Goal: Complete application form

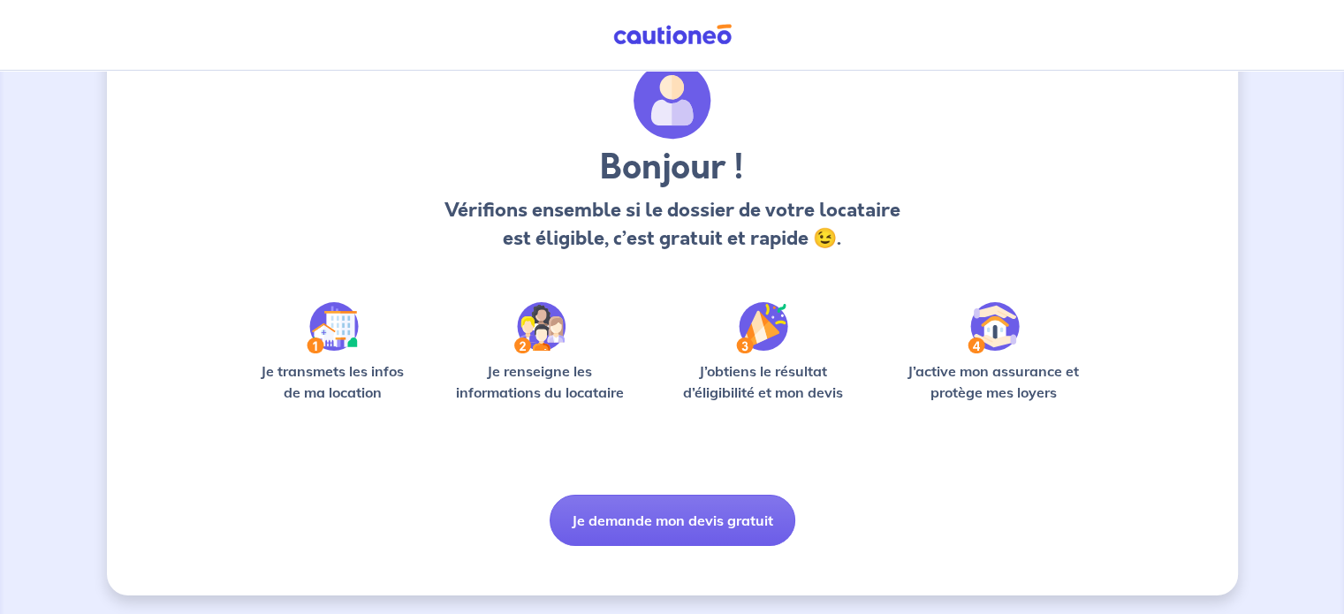
scroll to position [74, 0]
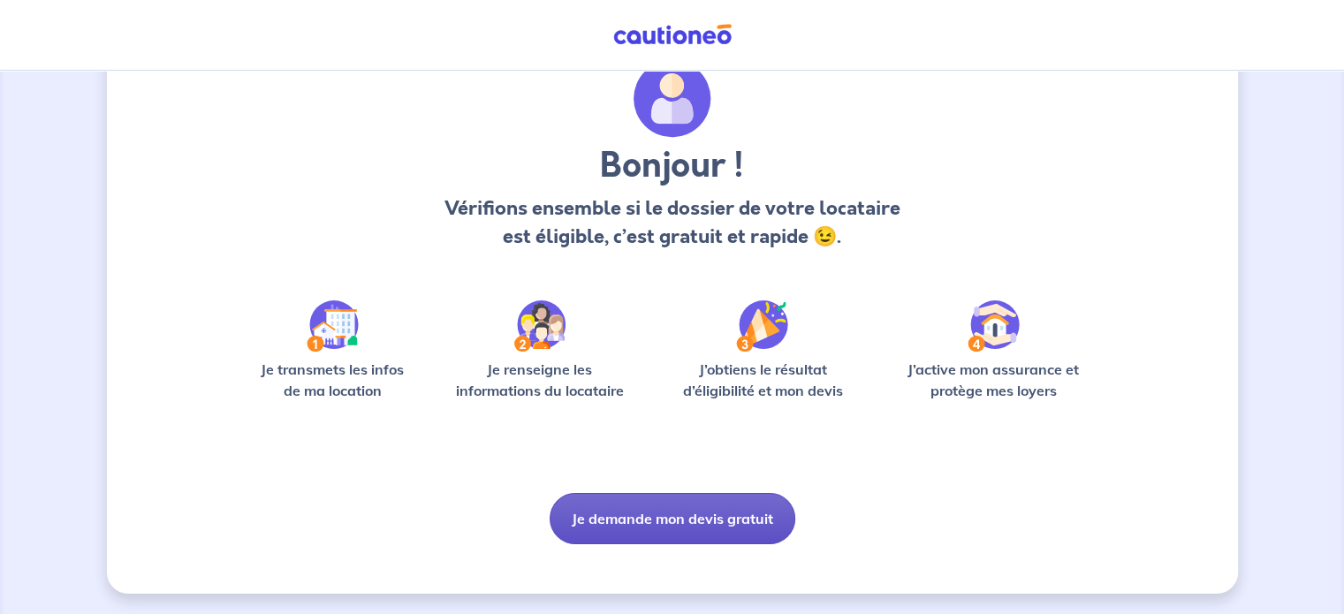
click at [690, 515] on button "Je demande mon devis gratuit" at bounding box center [673, 518] width 246 height 51
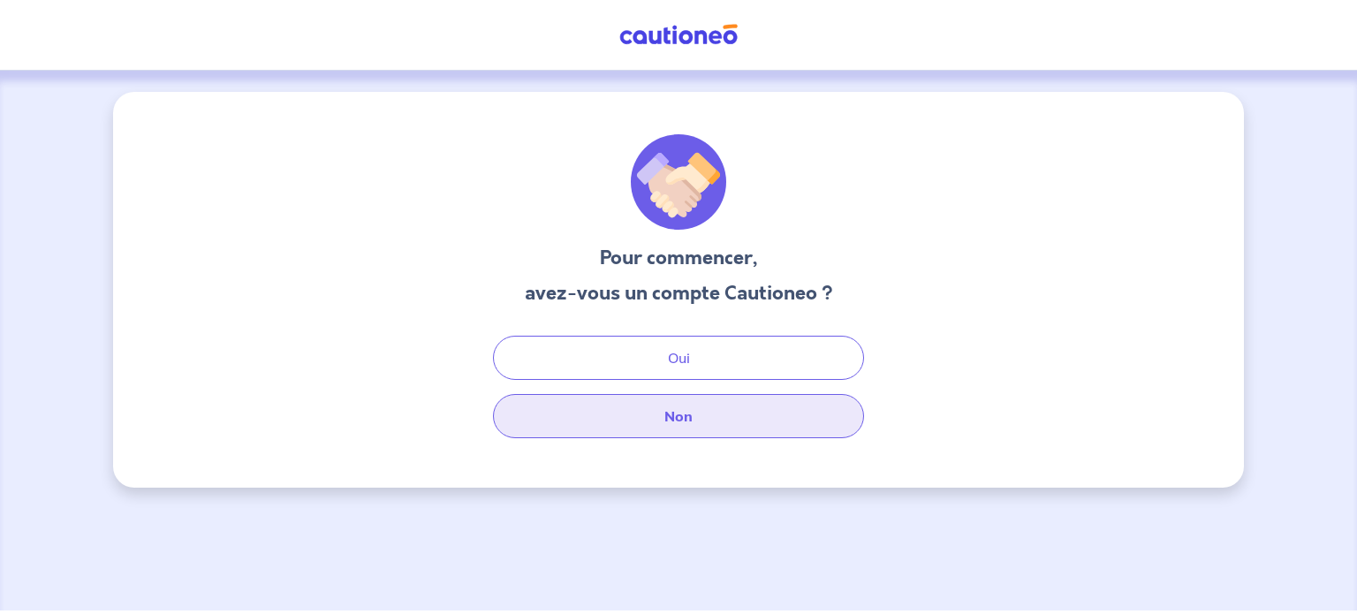
click at [700, 422] on button "Non" at bounding box center [678, 416] width 371 height 44
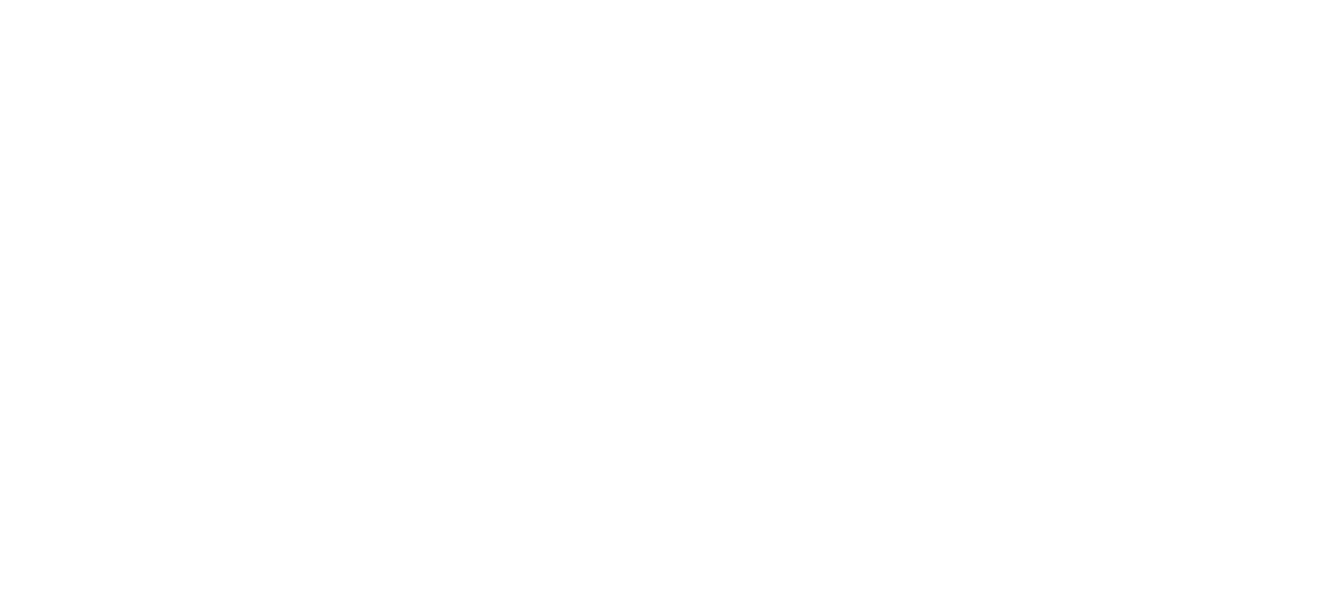
select select "FR"
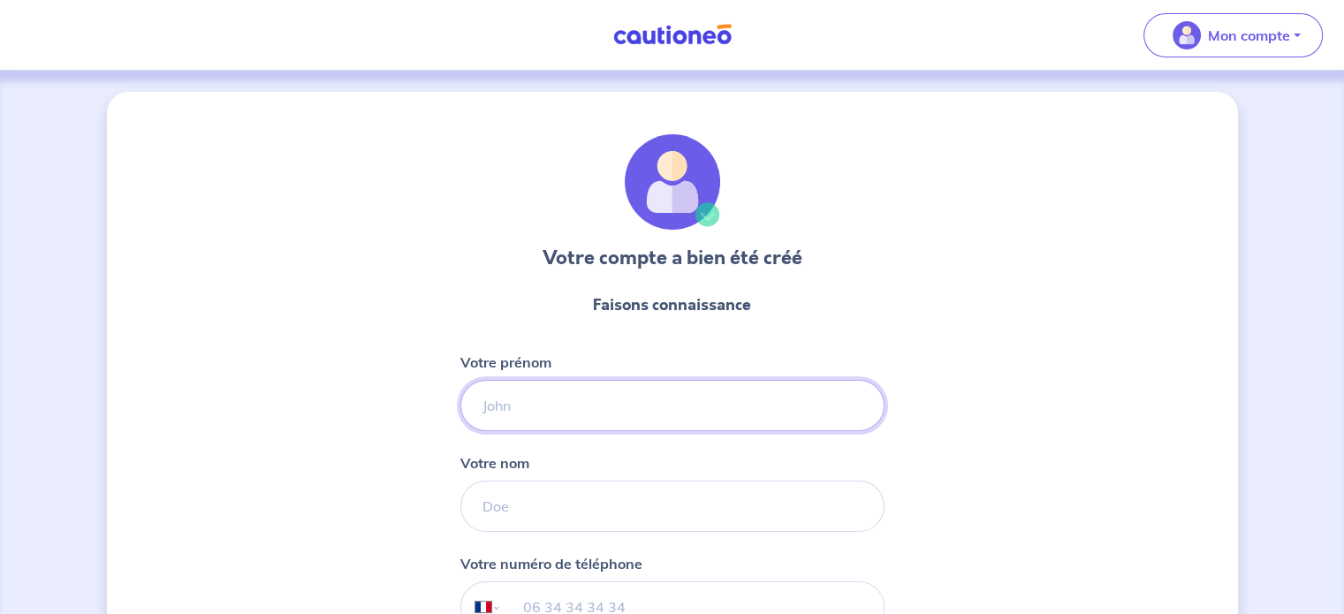
click at [564, 402] on input "Votre prénom" at bounding box center [672, 405] width 424 height 51
click at [631, 381] on input "Votre prénom" at bounding box center [672, 405] width 424 height 51
type input "Vincent"
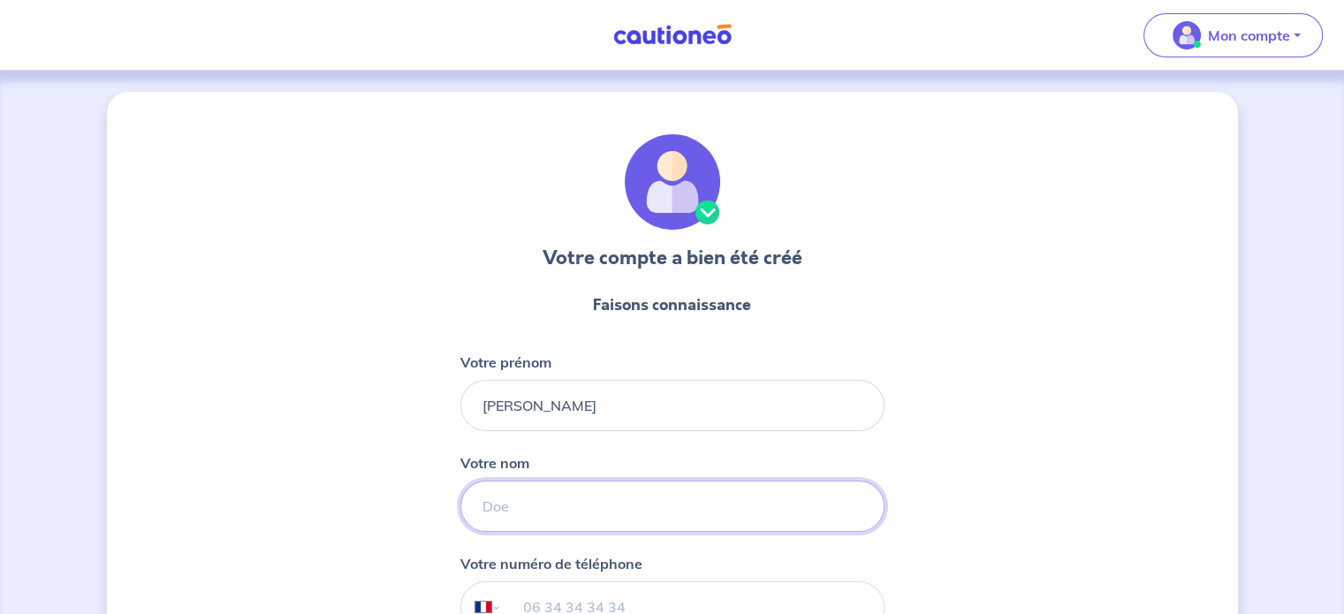
type input "LEDUC"
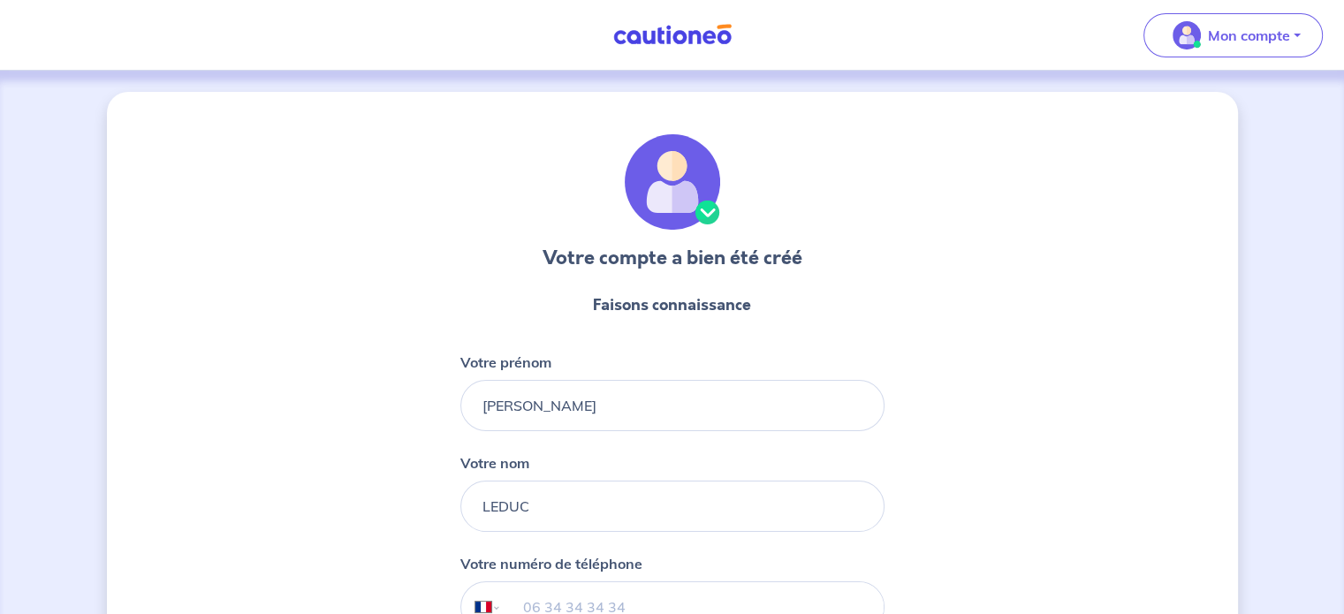
type input "06 63 08 81 07"
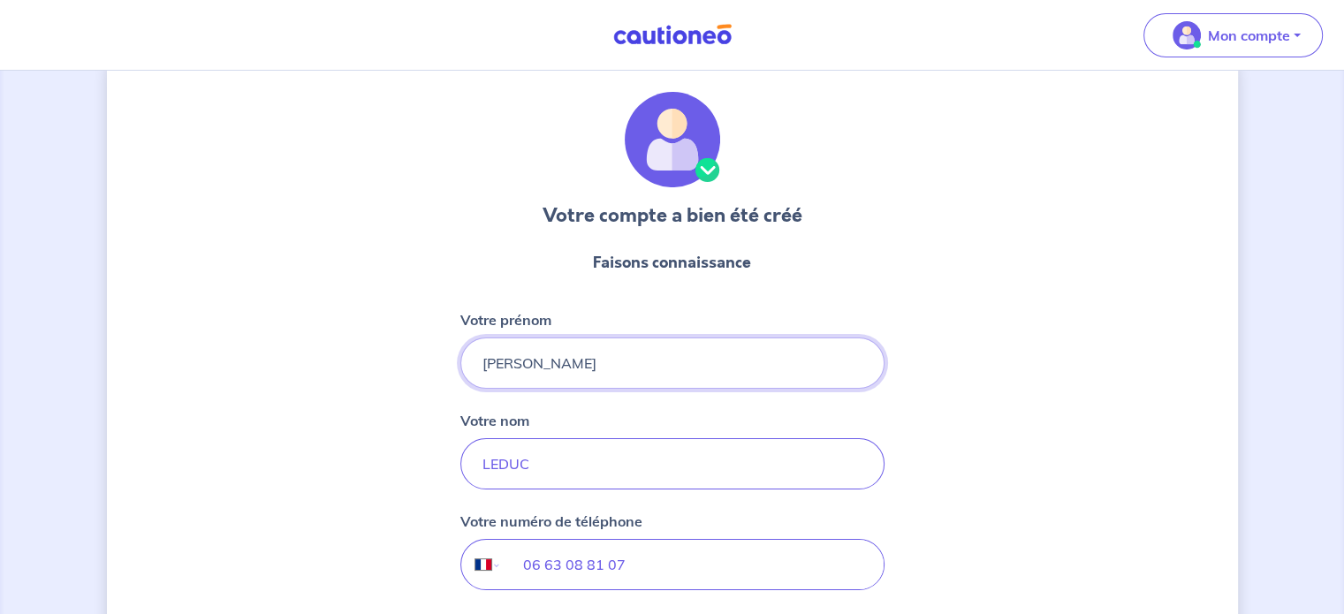
scroll to position [217, 0]
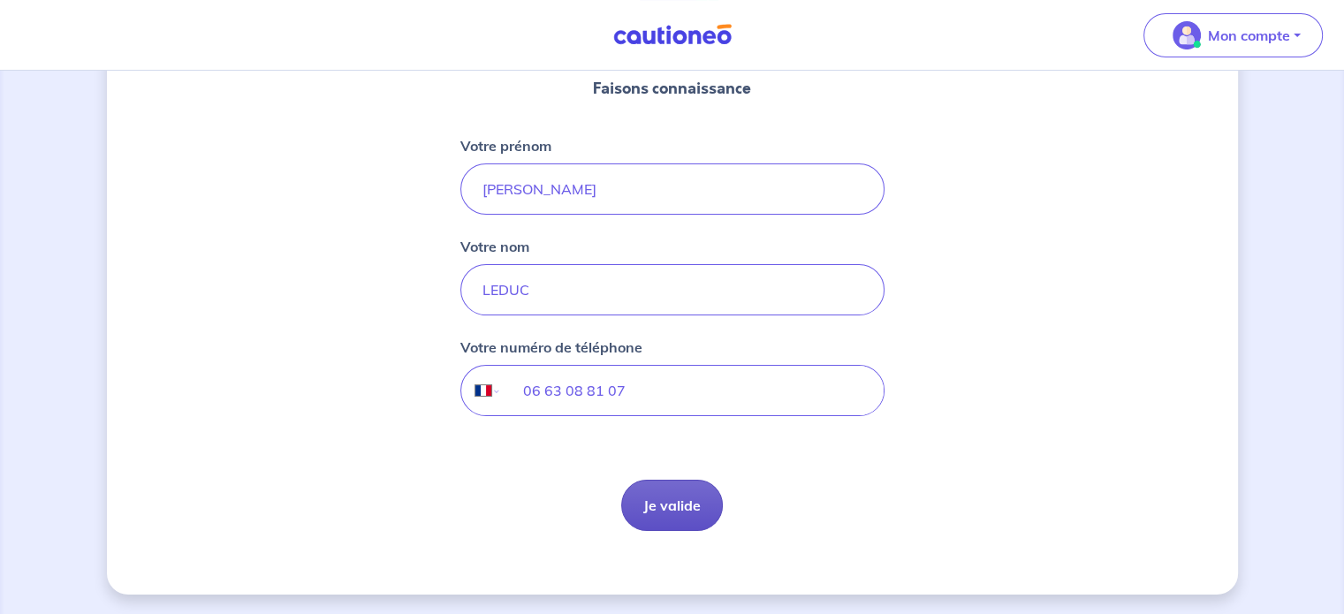
click at [665, 495] on button "Je valide" at bounding box center [672, 505] width 102 height 51
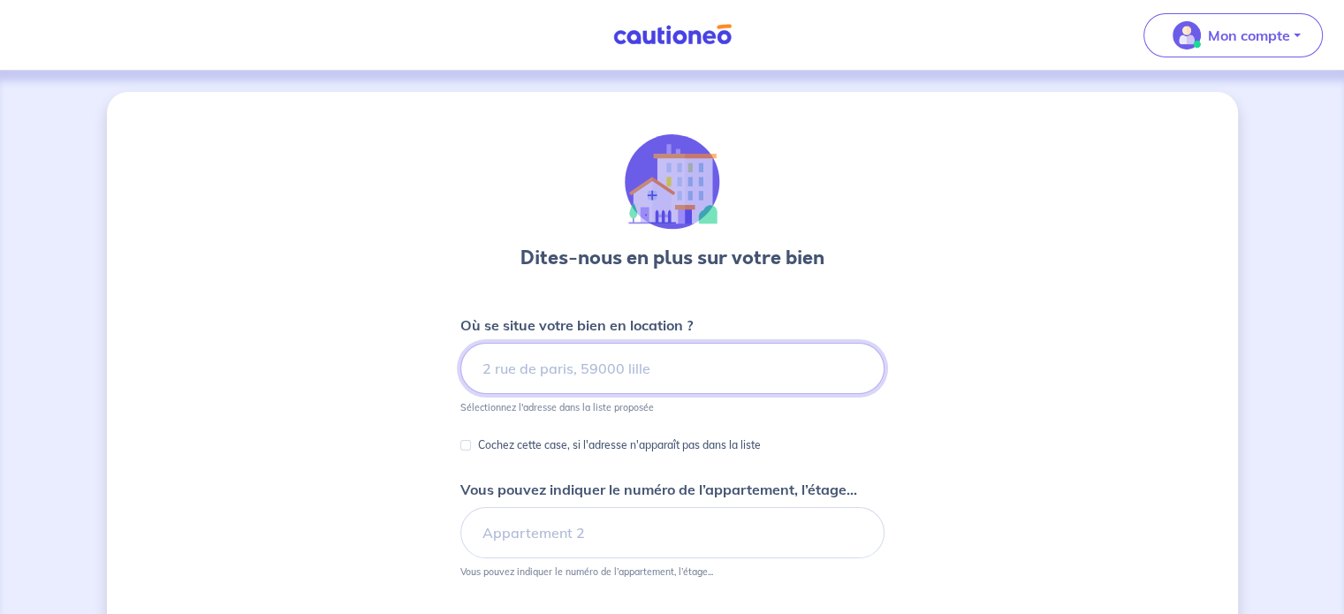
click at [619, 374] on input at bounding box center [672, 368] width 424 height 51
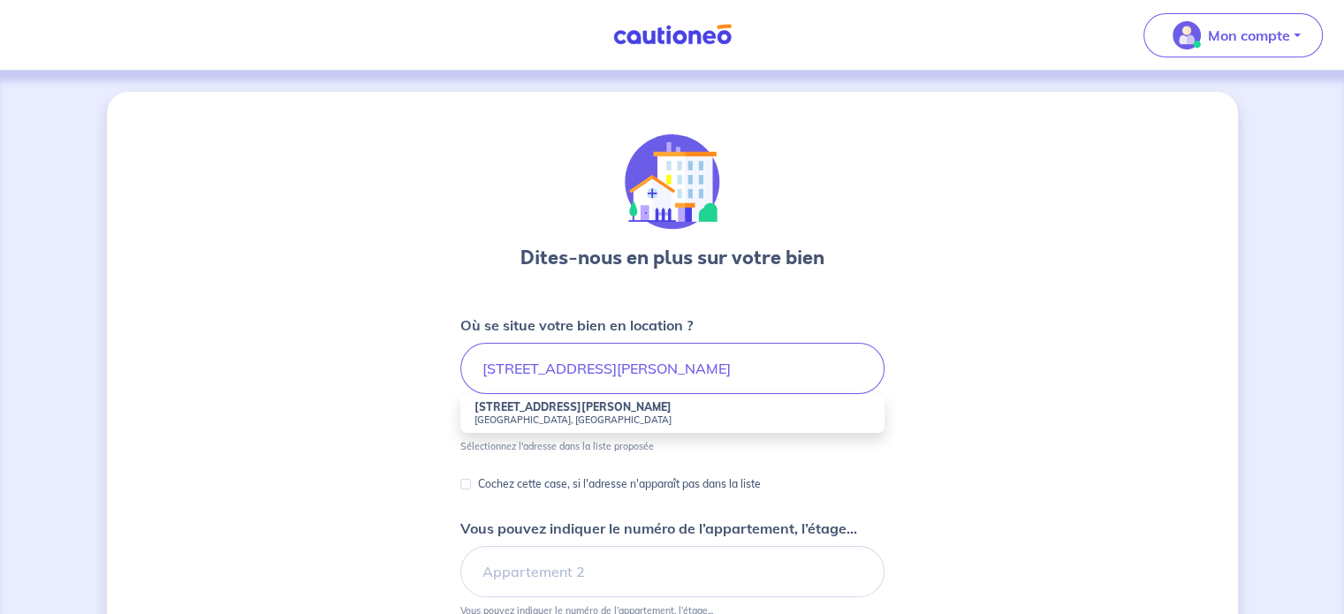
click at [636, 416] on small "Roanne, France" at bounding box center [673, 420] width 396 height 12
type input "8 Rue Charles Péguy, Roanne, France"
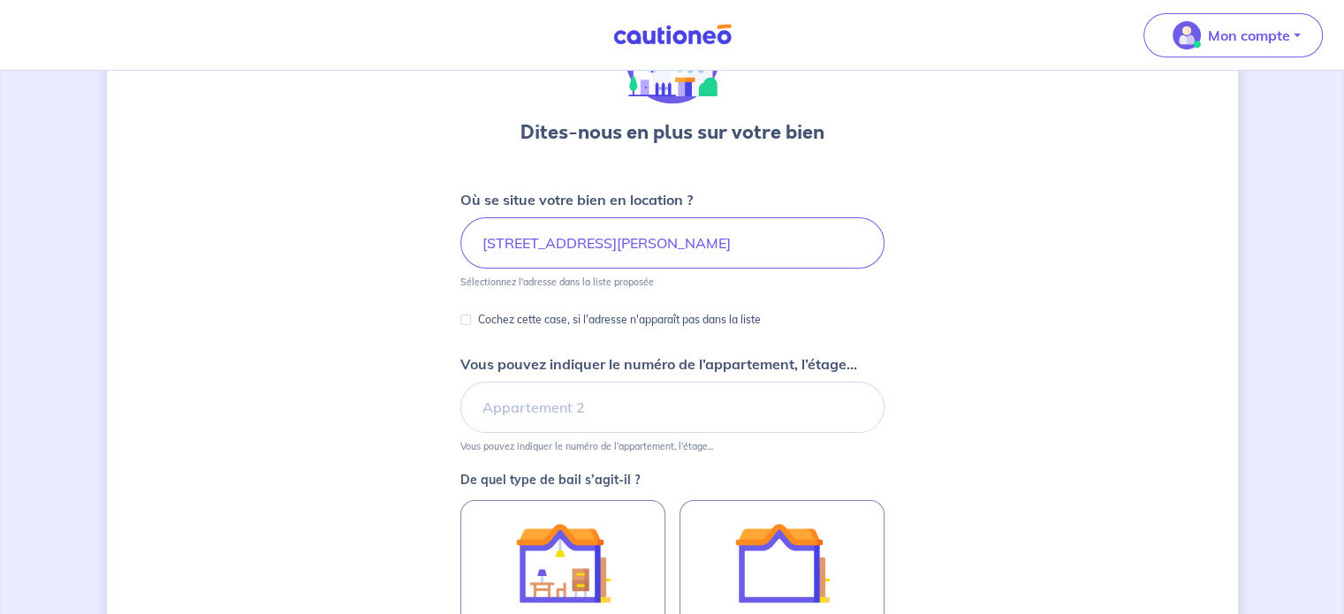
scroll to position [177, 0]
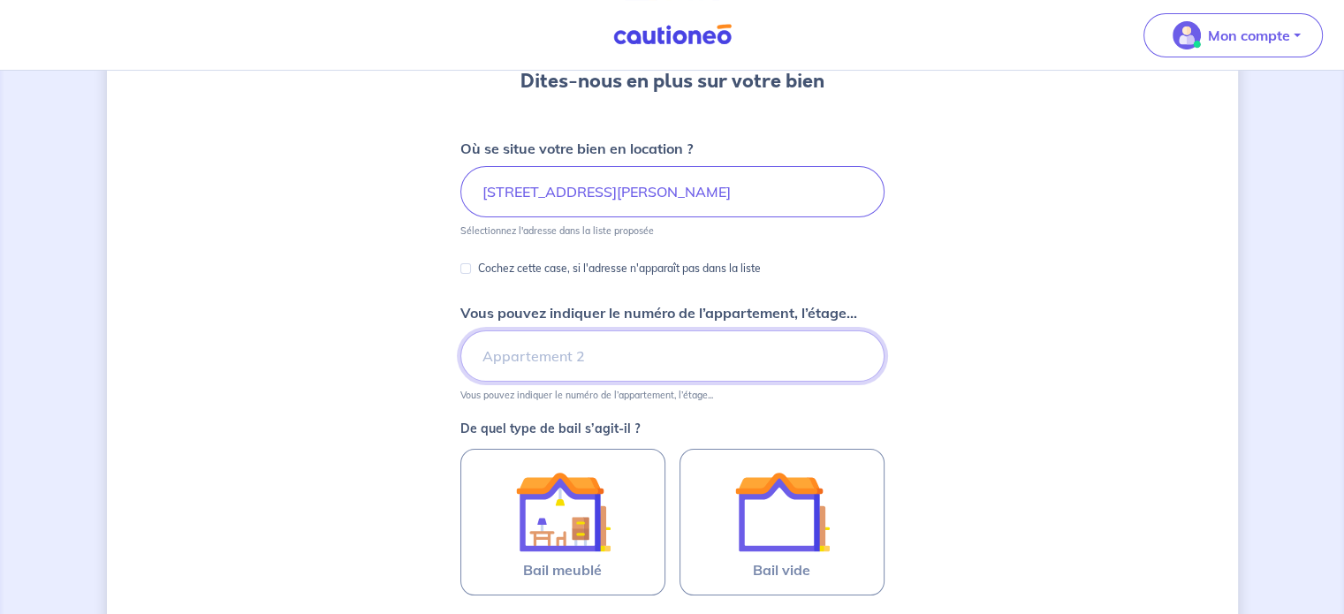
click at [537, 363] on input "Vous pouvez indiquer le numéro de l’appartement, l’étage..." at bounding box center [672, 356] width 424 height 51
type input "étage 1"
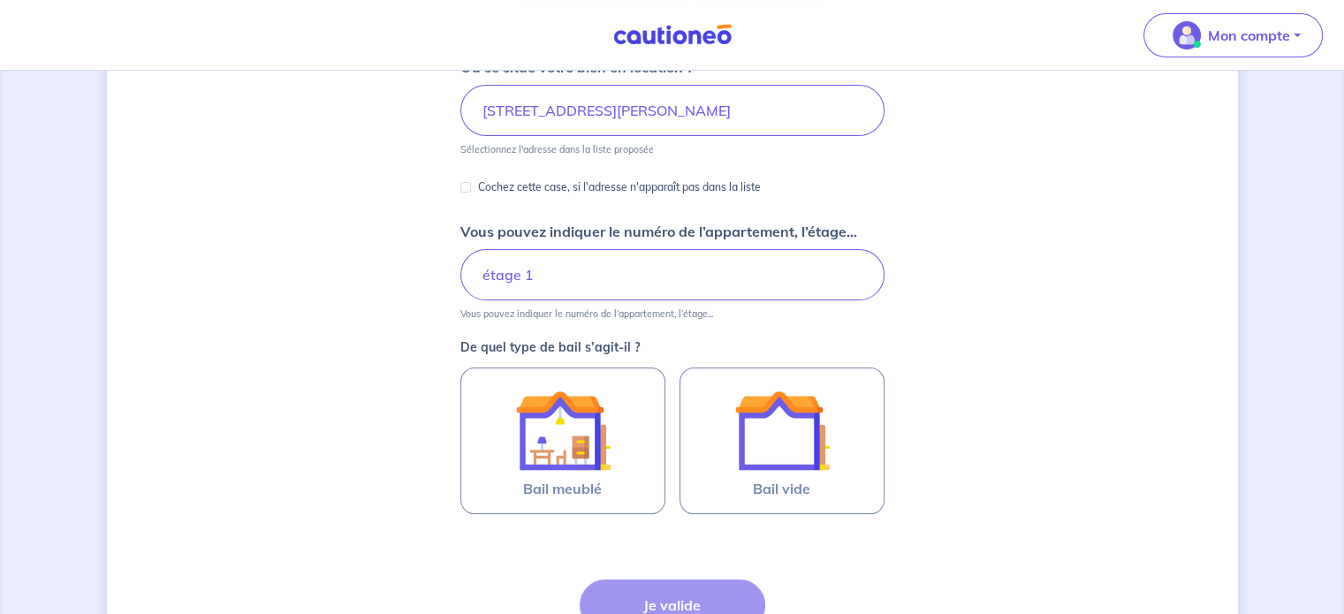
scroll to position [265, 0]
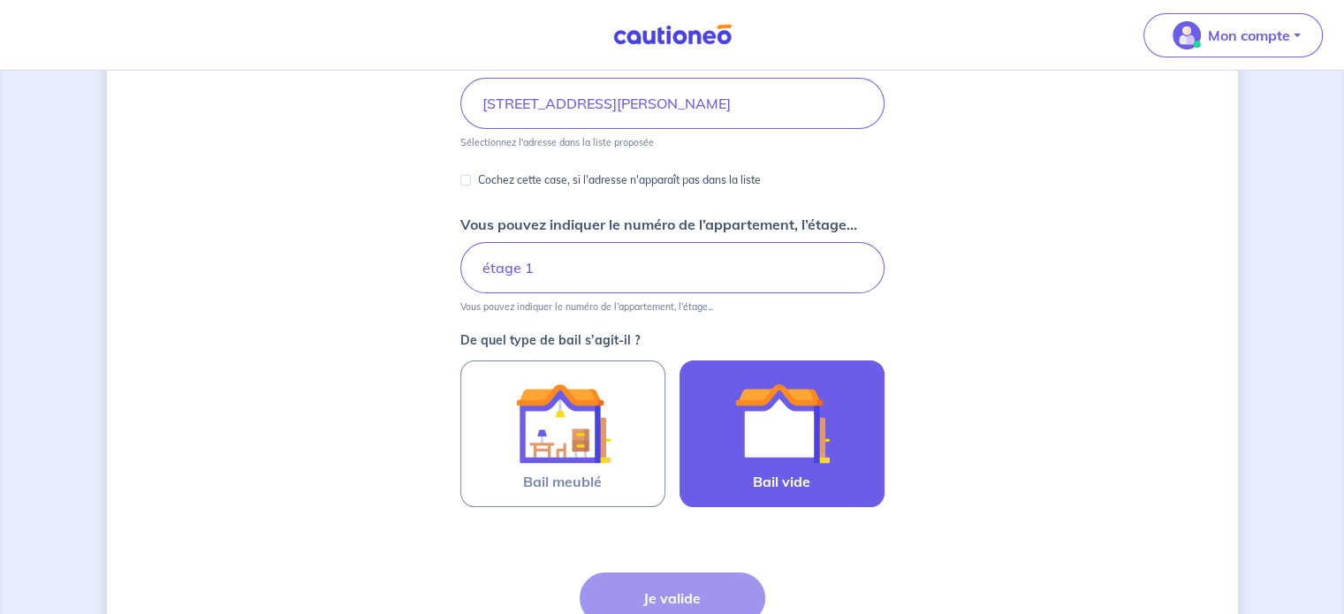
click at [734, 452] on img at bounding box center [781, 423] width 95 height 95
click at [0, 0] on input "Bail vide" at bounding box center [0, 0] width 0 height 0
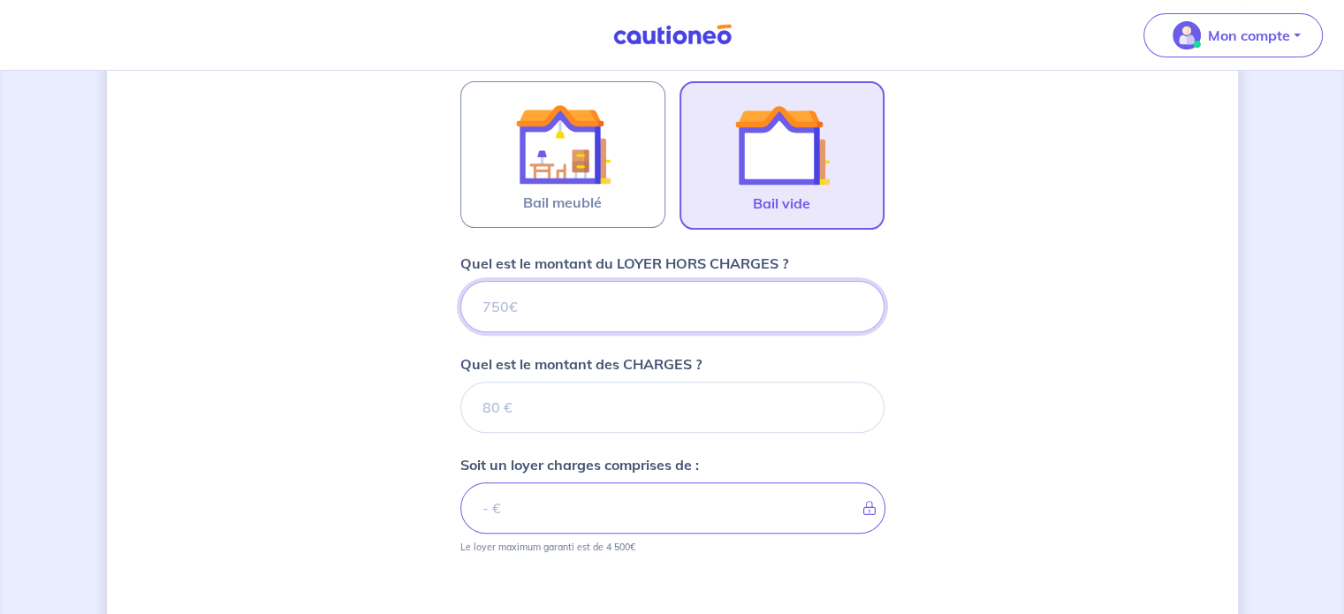
scroll to position [513, 0]
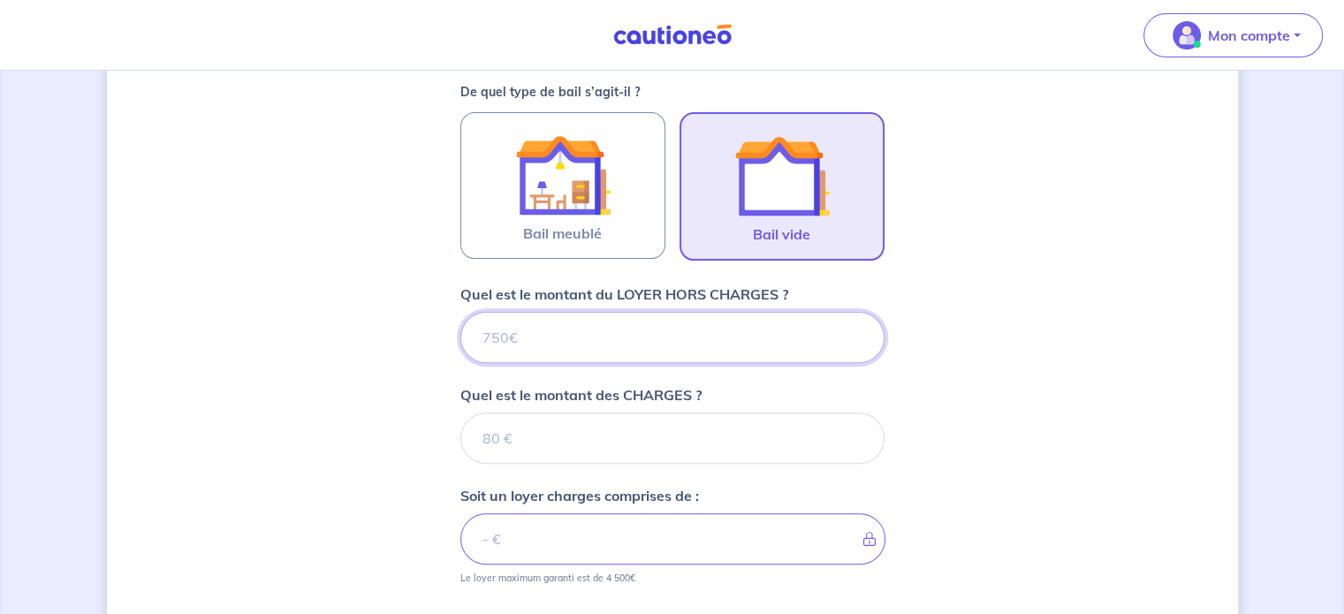
click at [627, 344] on input "Quel est le montant du LOYER HORS CHARGES ?" at bounding box center [672, 337] width 424 height 51
type input "429"
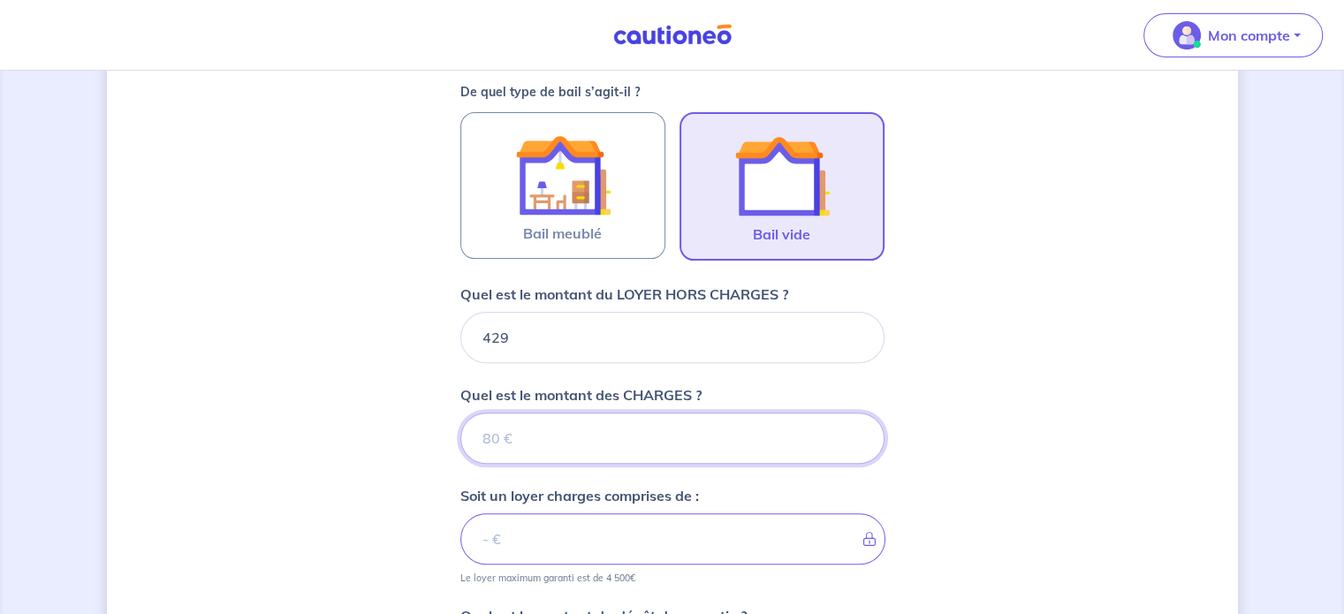
click at [575, 439] on input "Quel est le montant des CHARGES ?" at bounding box center [672, 438] width 424 height 51
type input "100"
type input "529"
type input "100"
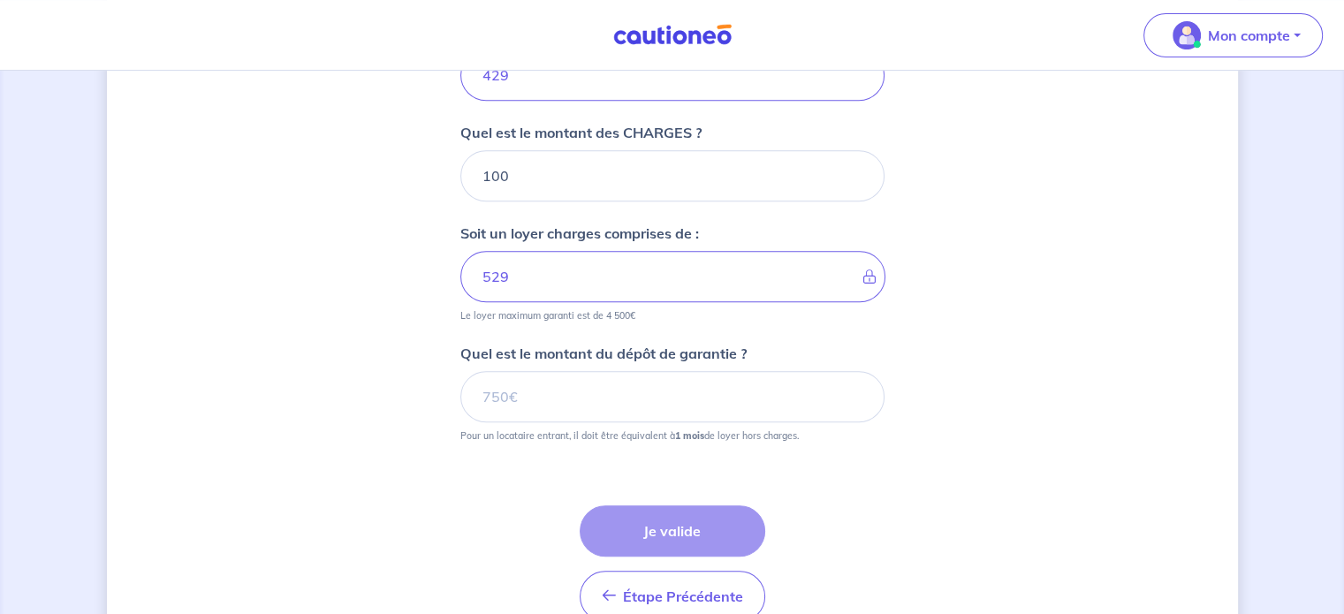
scroll to position [779, 0]
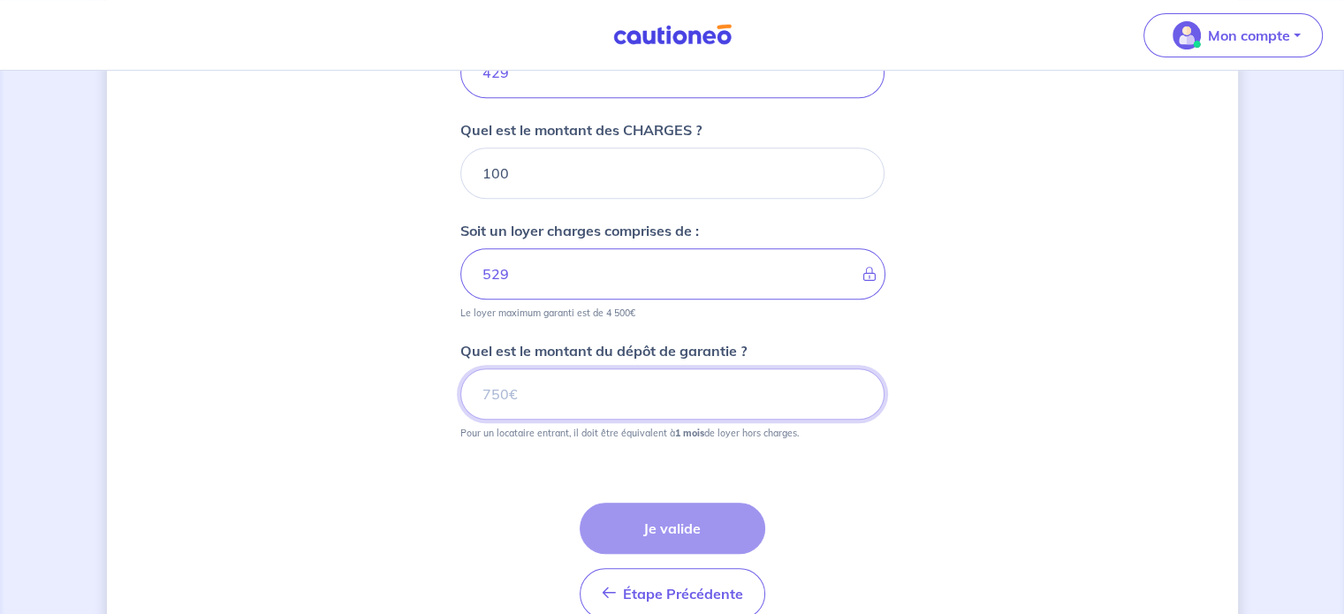
click at [576, 402] on input "Quel est le montant du dépôt de garantie ?" at bounding box center [672, 394] width 424 height 51
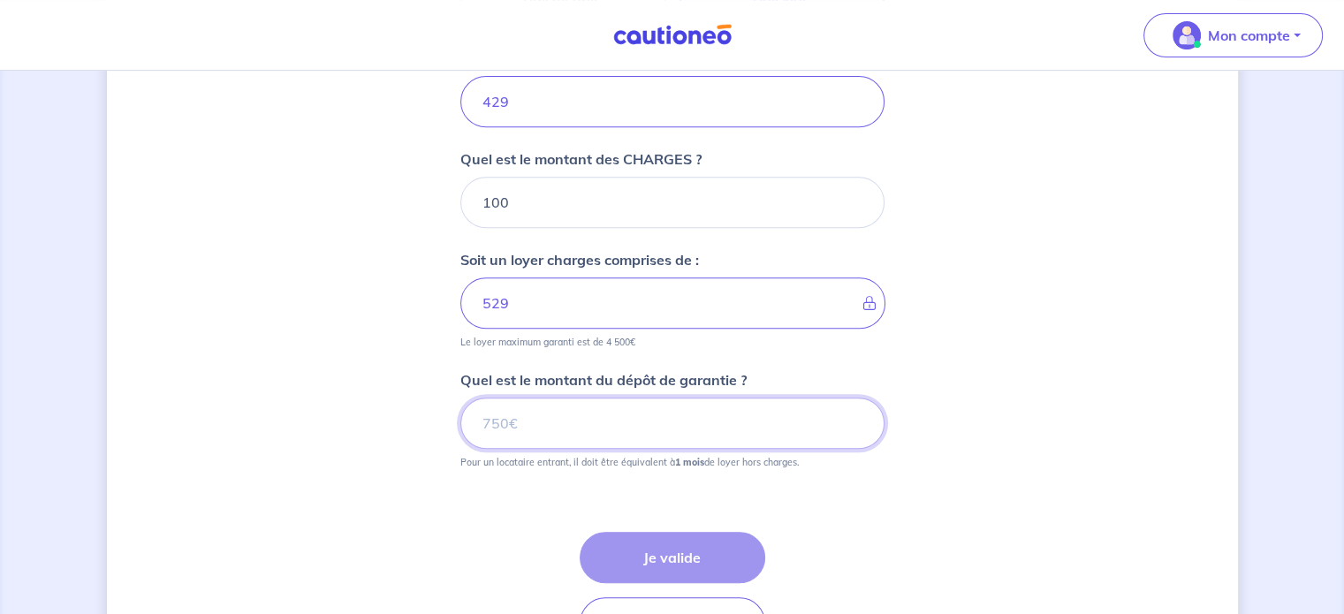
scroll to position [690, 0]
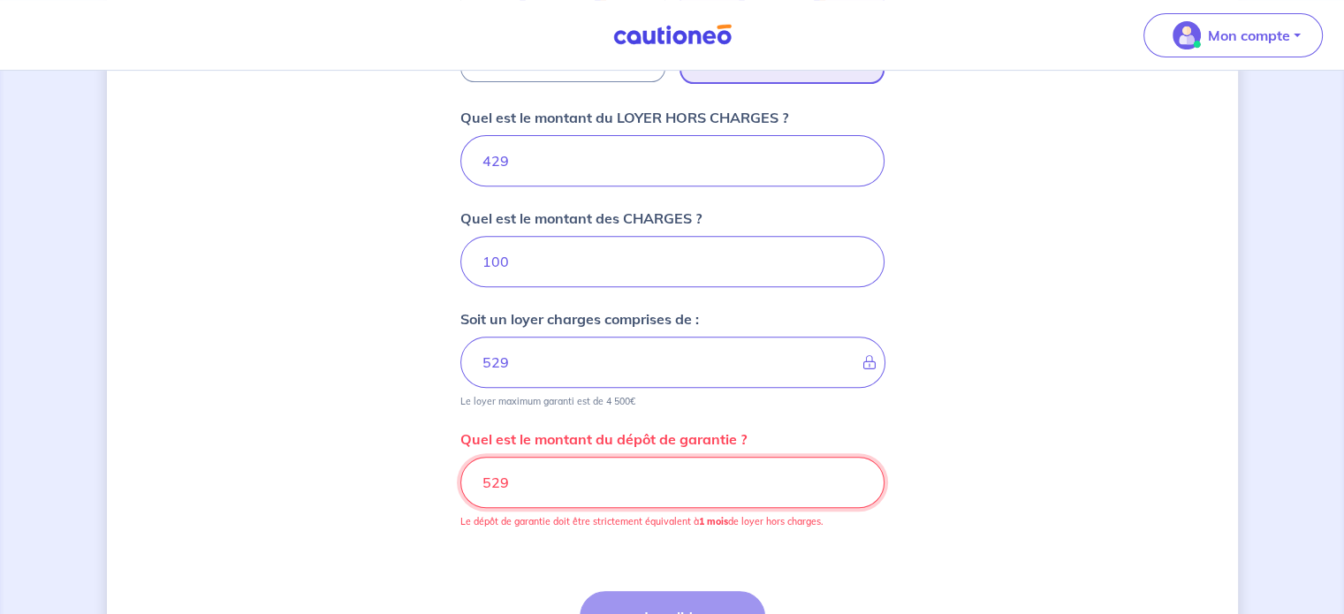
drag, startPoint x: 514, startPoint y: 479, endPoint x: 461, endPoint y: 474, distance: 53.3
click at [461, 474] on input "529" at bounding box center [672, 482] width 424 height 51
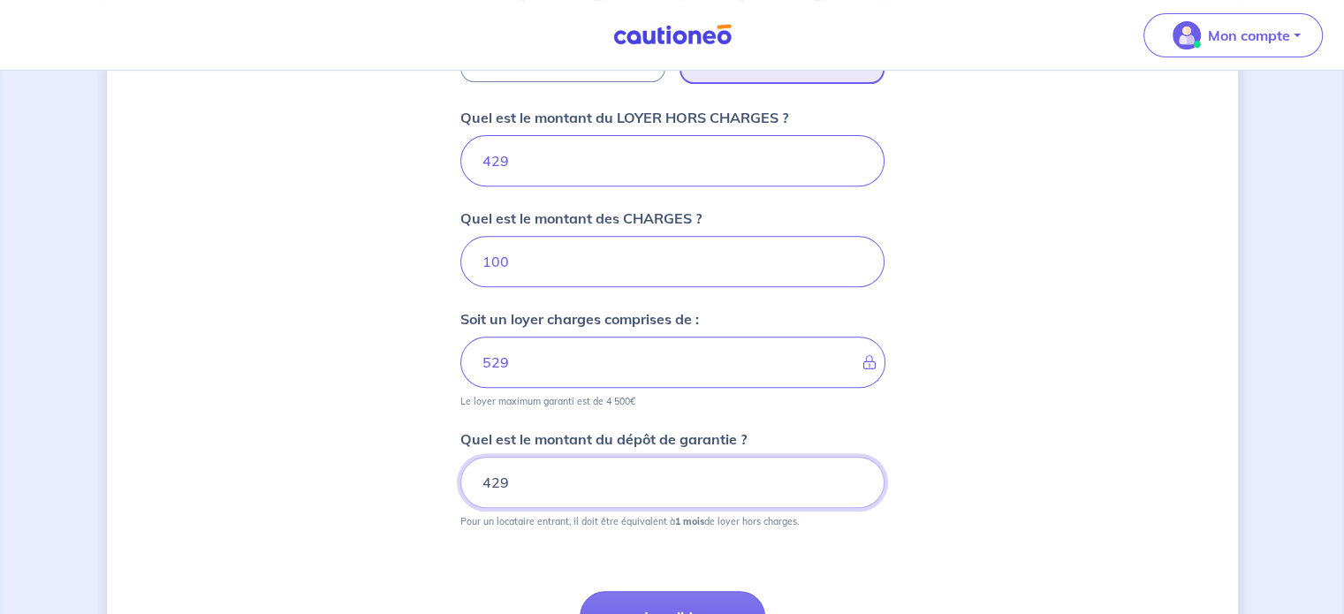
type input "429"
click at [992, 398] on div "Dites-nous en plus sur votre bien Où se situe votre bien en location ? 8 Rue Ch…" at bounding box center [672, 87] width 1131 height 1370
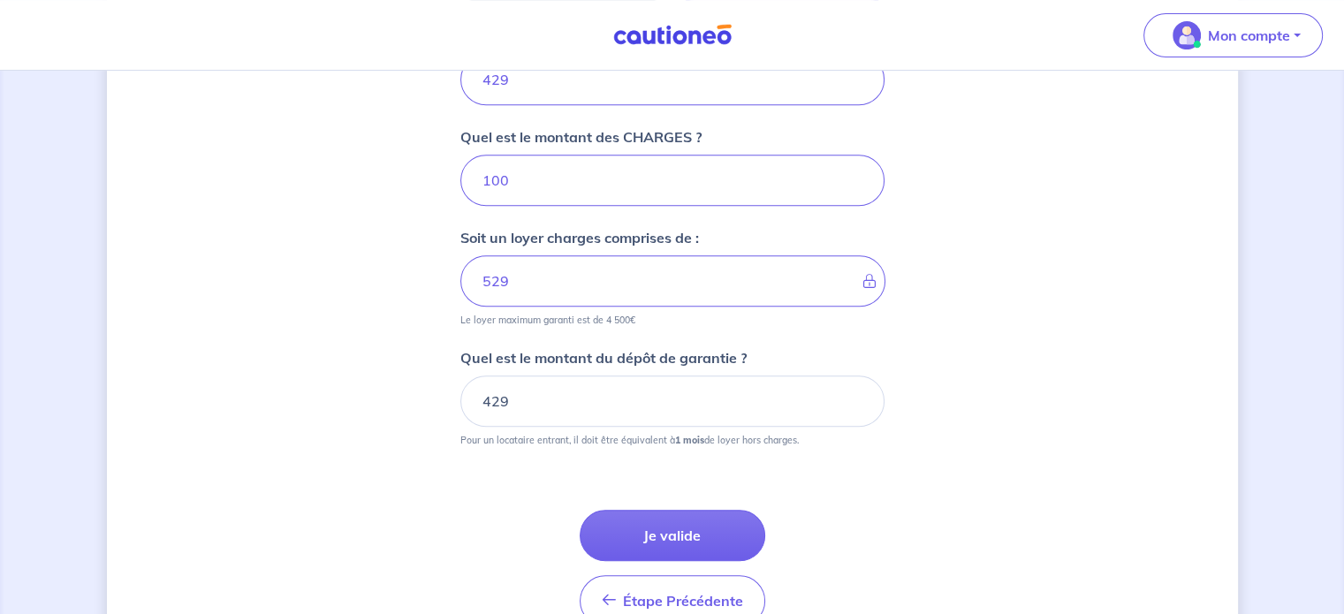
scroll to position [779, 0]
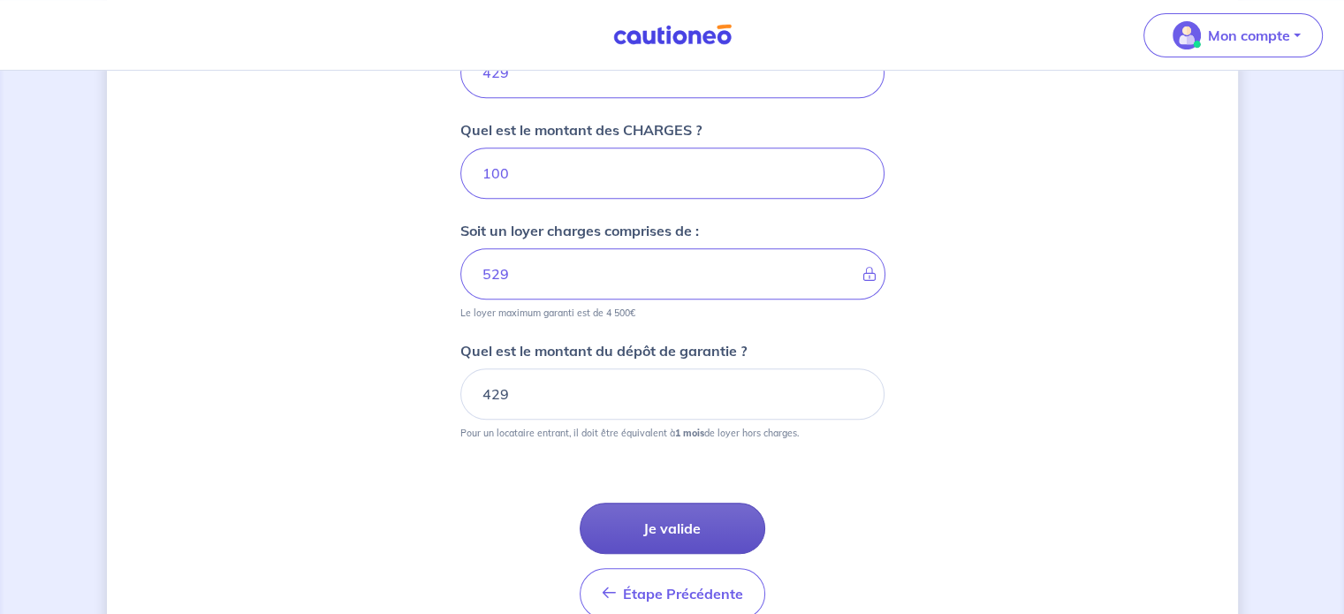
click at [686, 513] on button "Je valide" at bounding box center [673, 528] width 186 height 51
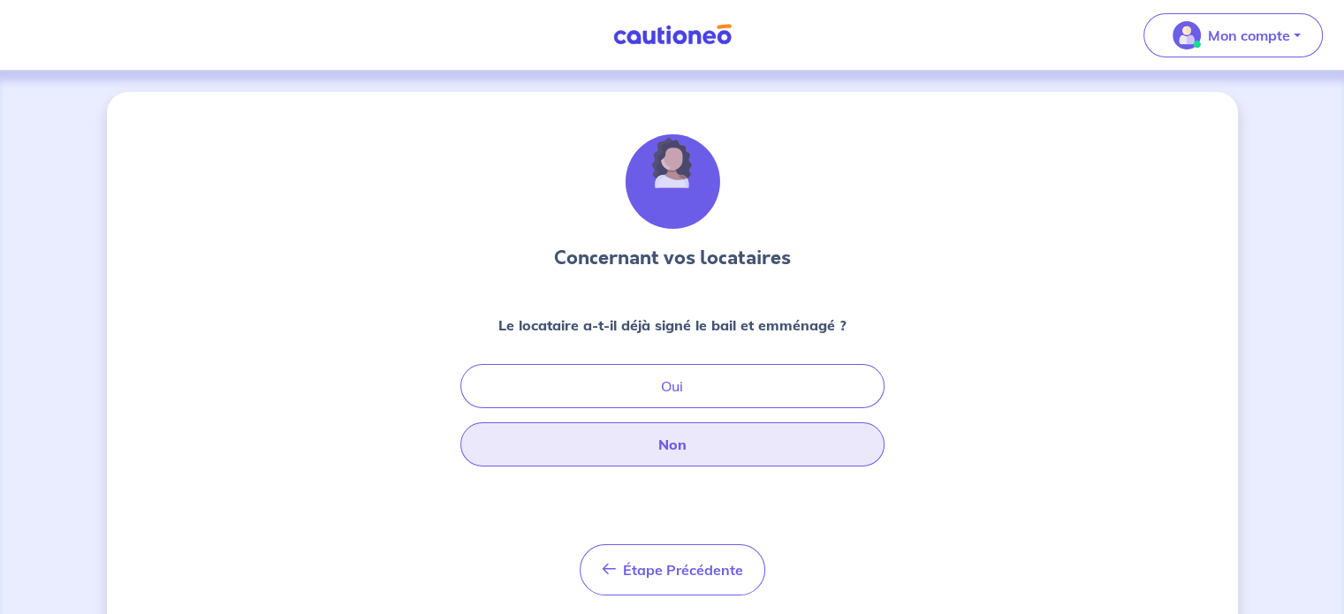
click at [687, 450] on button "Non" at bounding box center [672, 444] width 424 height 44
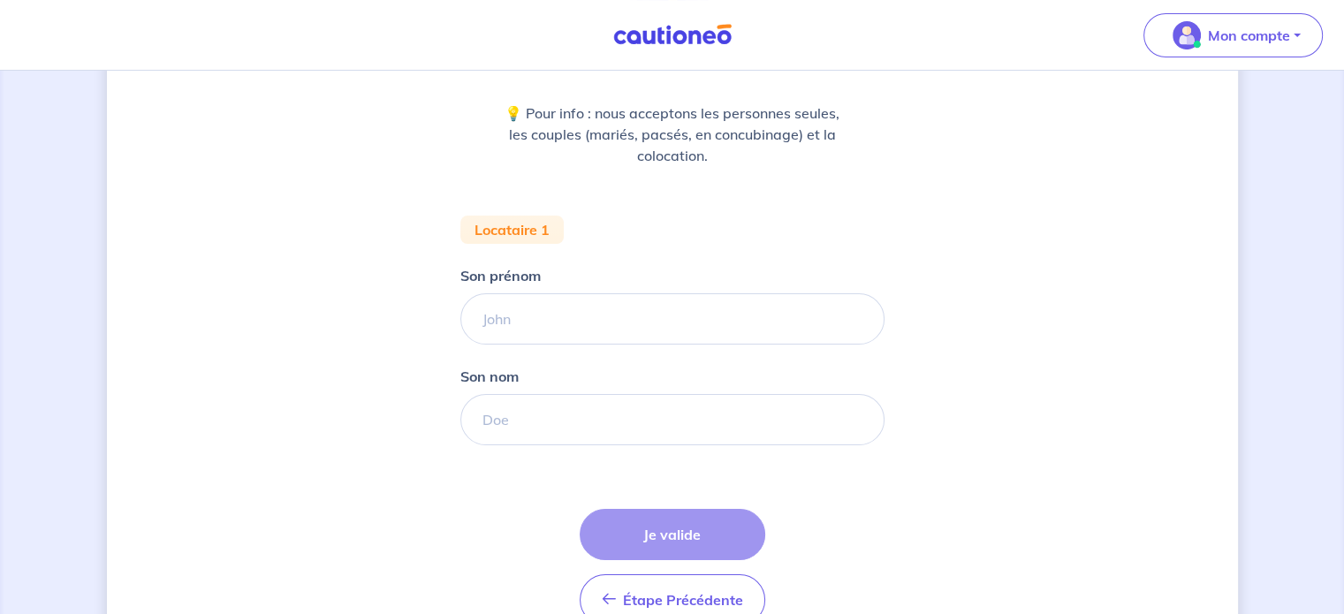
scroll to position [265, 0]
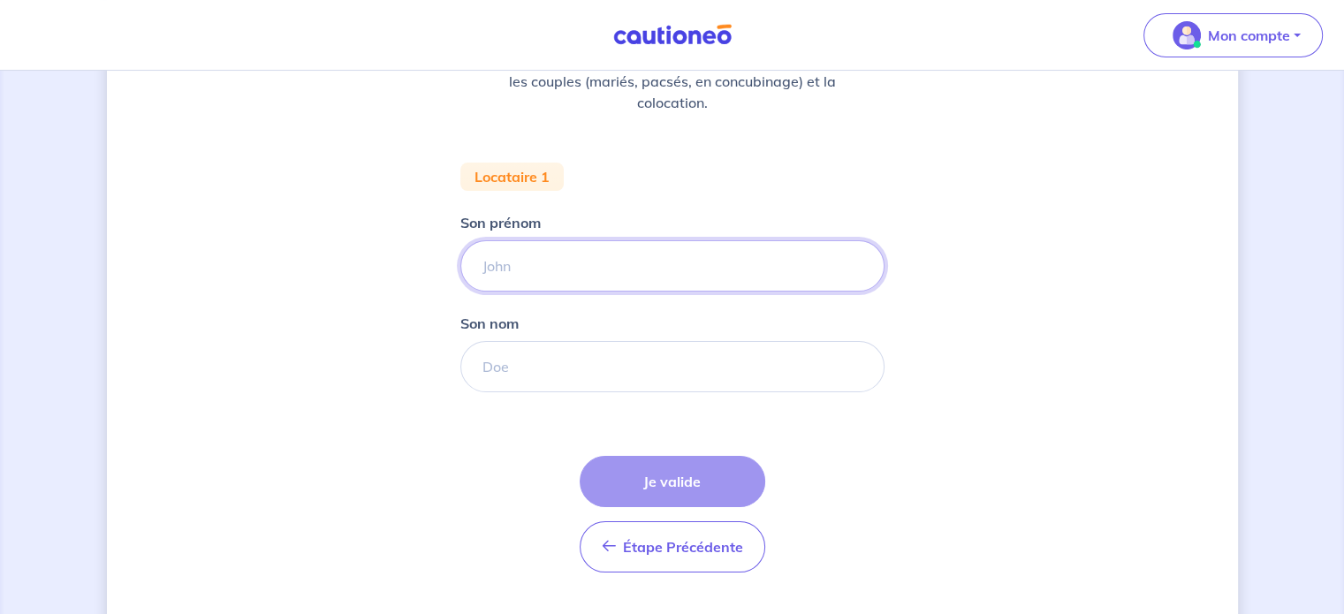
click at [580, 274] on input "Son prénom" at bounding box center [672, 265] width 424 height 51
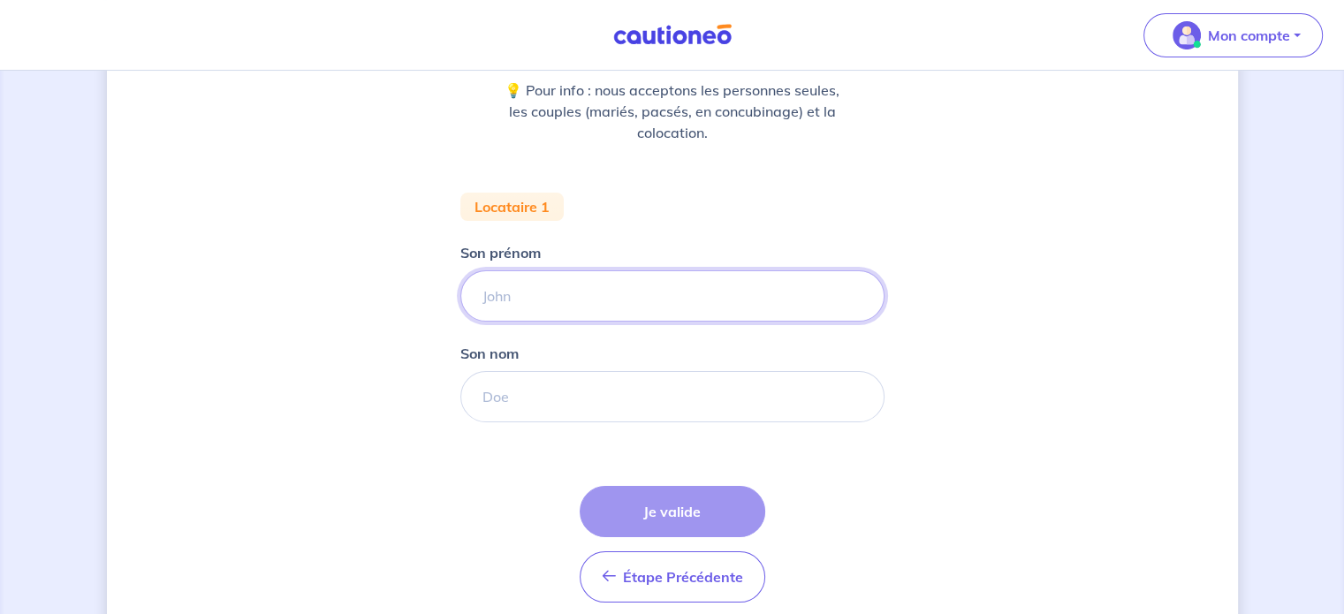
scroll to position [307, 0]
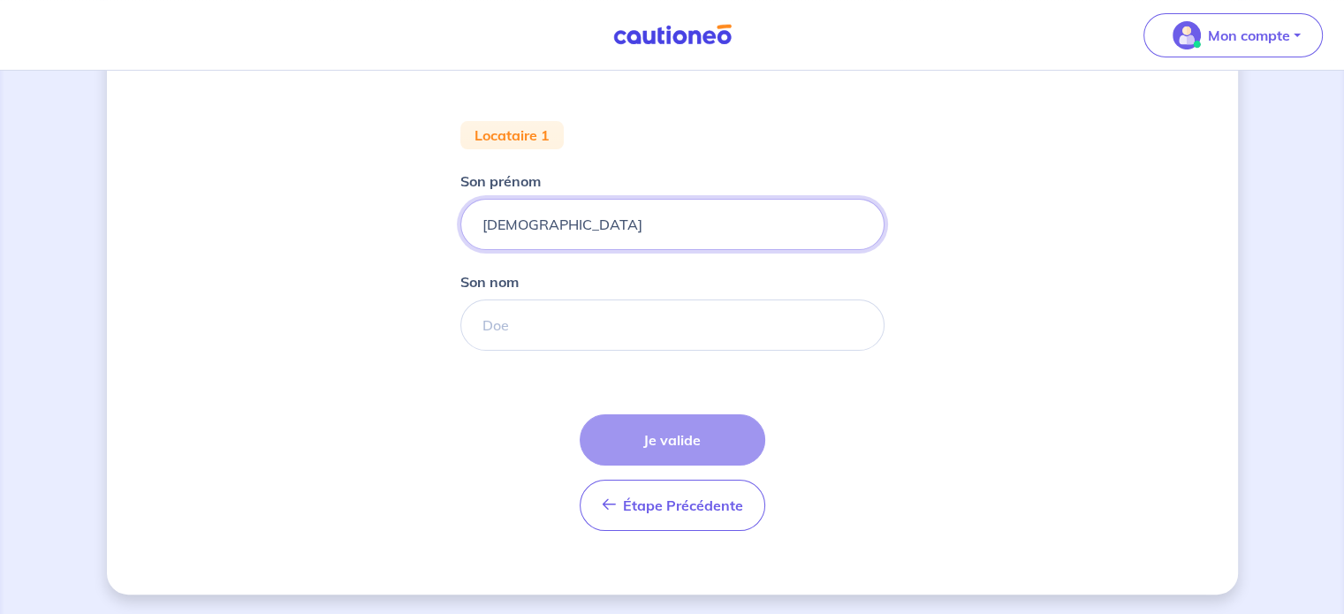
type input "Christian"
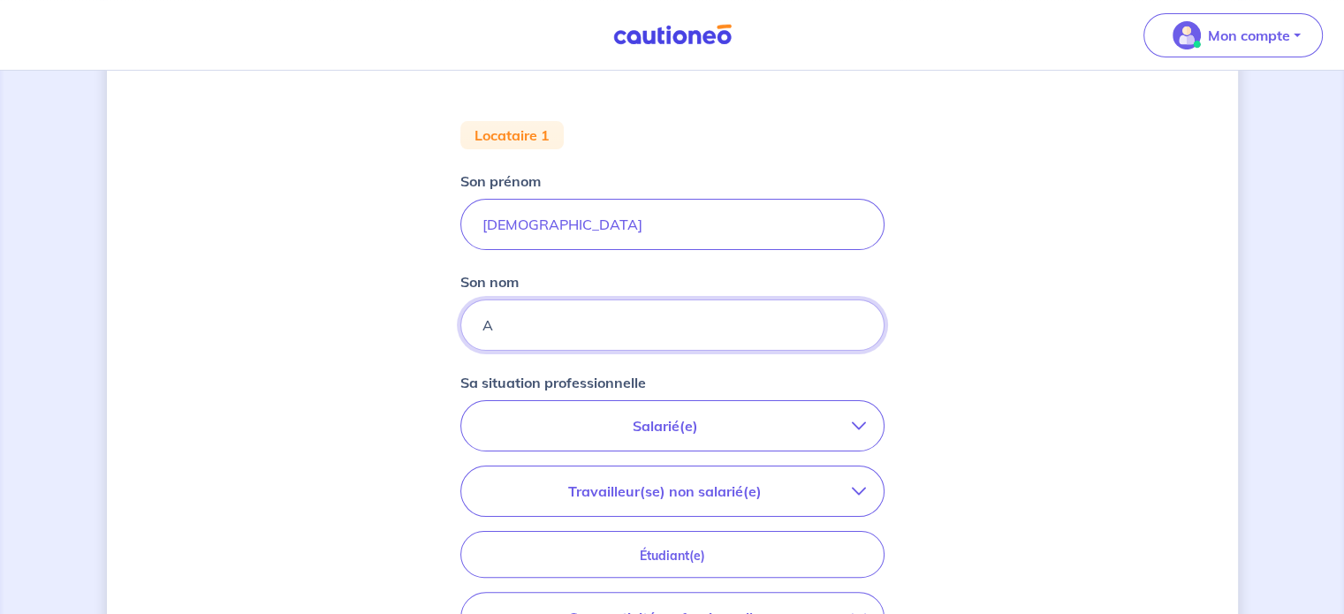
type input "A"
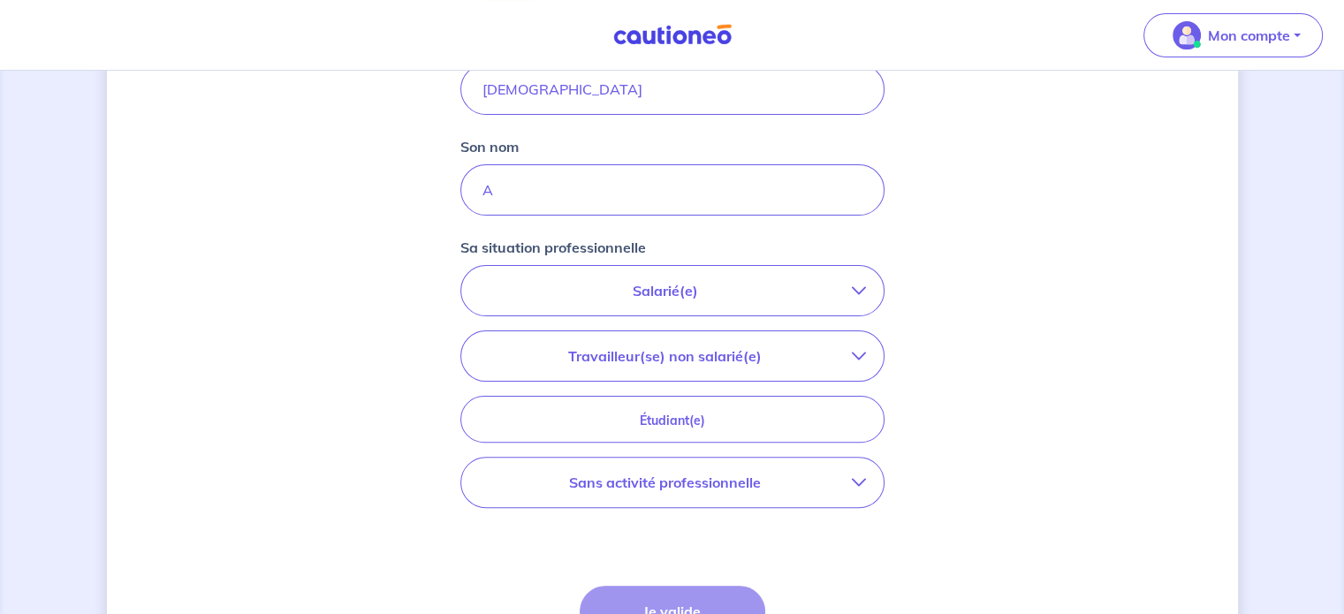
scroll to position [483, 0]
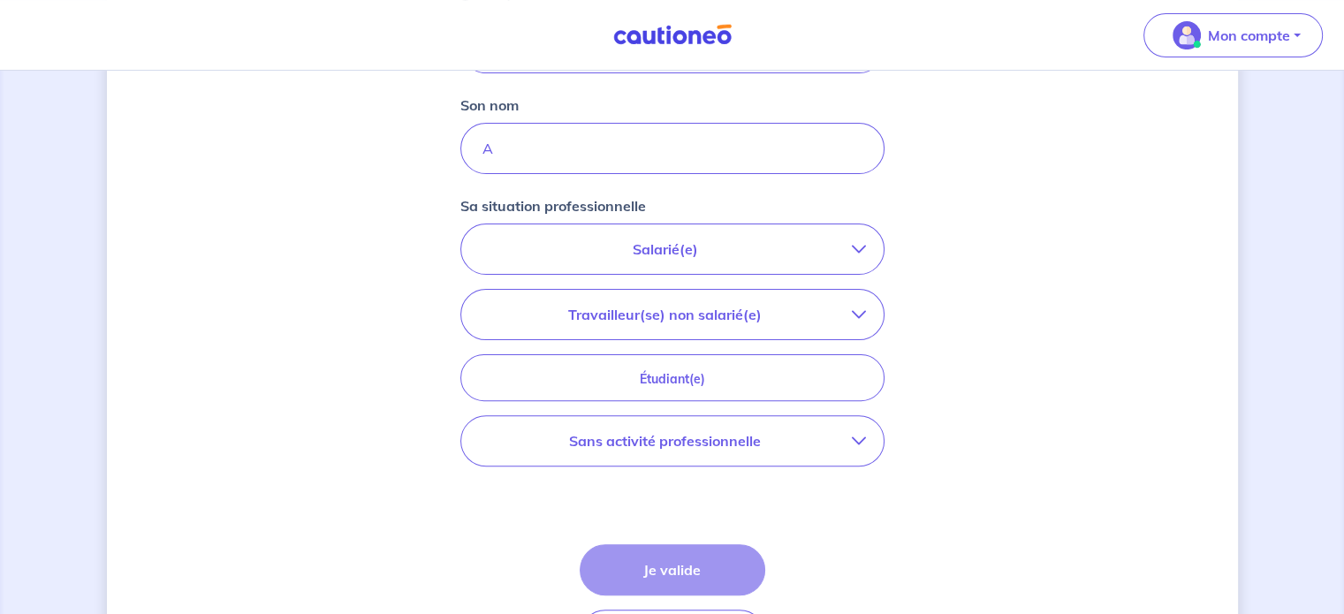
click at [759, 255] on p "Salarié(e)" at bounding box center [665, 249] width 373 height 21
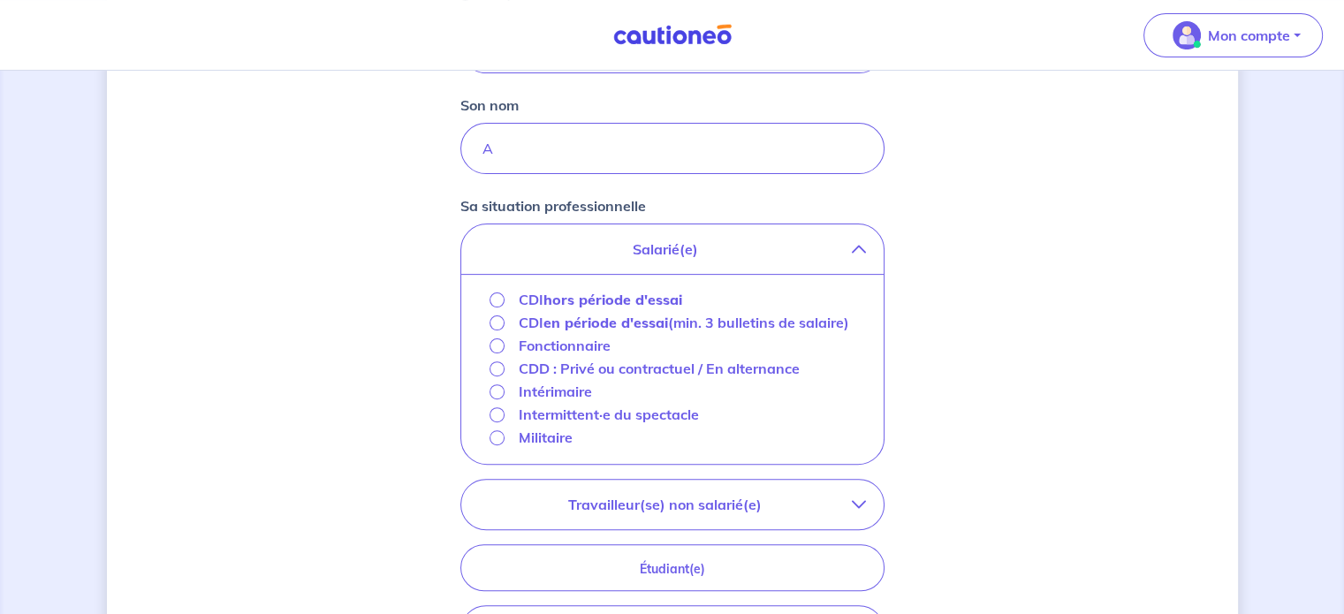
click at [506, 308] on div "CDI hors période d'essai" at bounding box center [587, 299] width 194 height 21
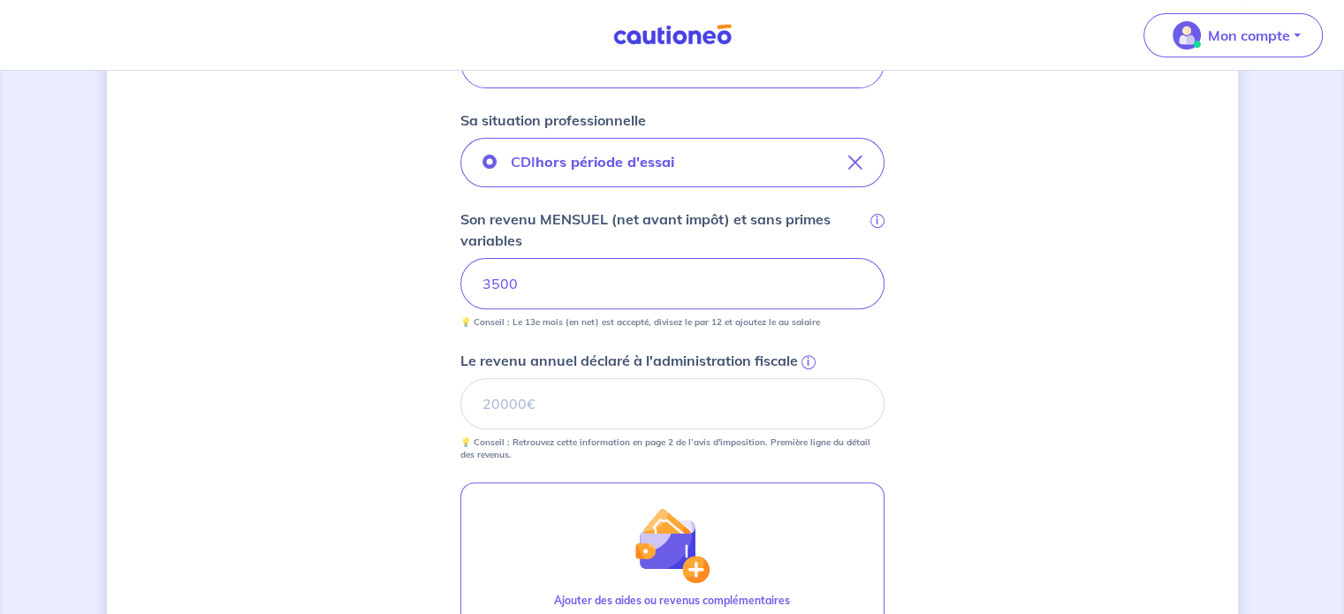
scroll to position [572, 0]
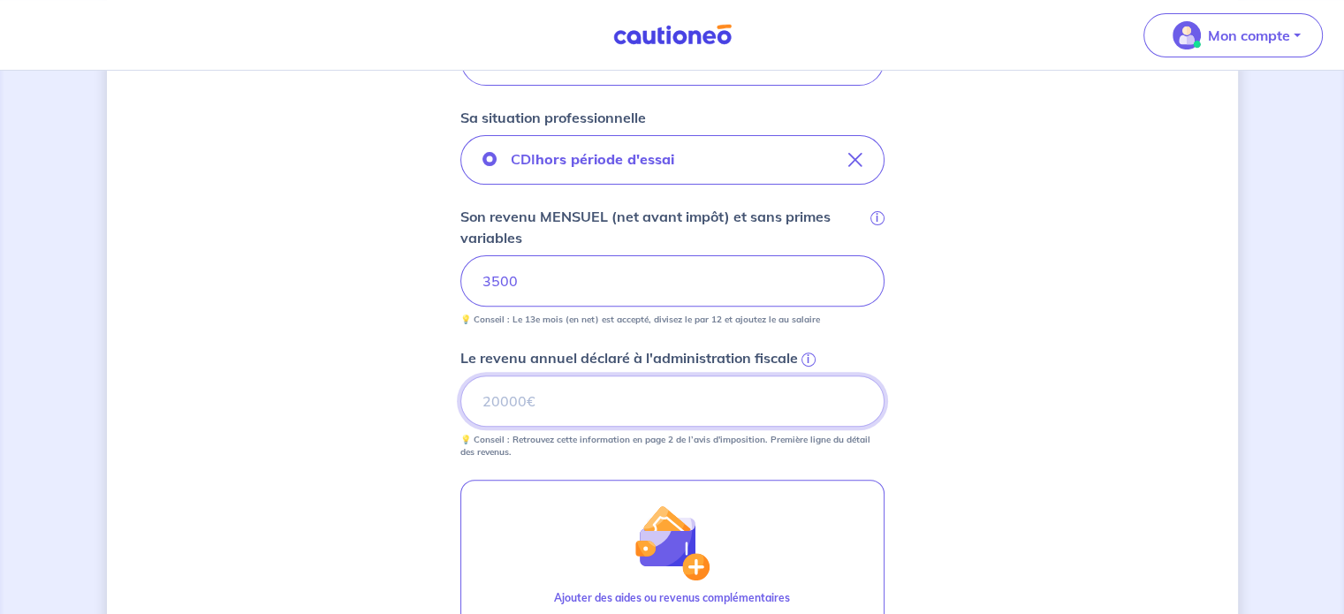
click at [634, 392] on input "Le revenu annuel déclaré à l'administration fiscale i" at bounding box center [672, 401] width 424 height 51
type input "42000"
click at [947, 341] on div "Concernant vos locataires 💡 Pour info : nous acceptons les personnes seules, le…" at bounding box center [672, 210] width 1131 height 1380
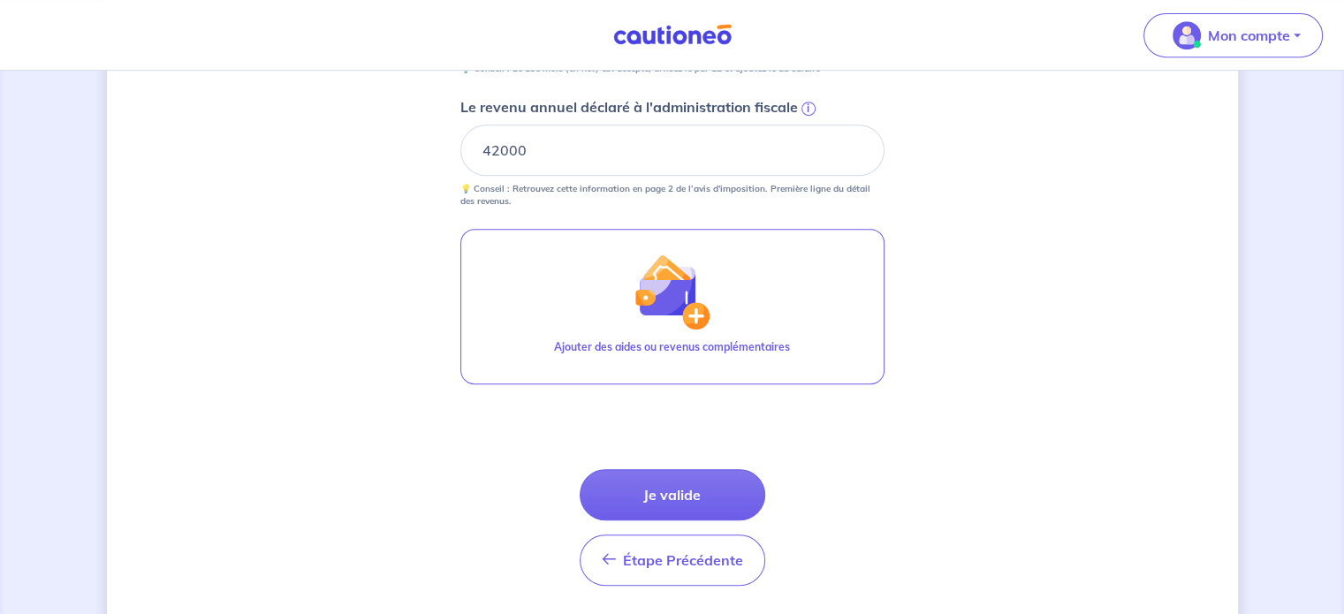
scroll to position [837, 0]
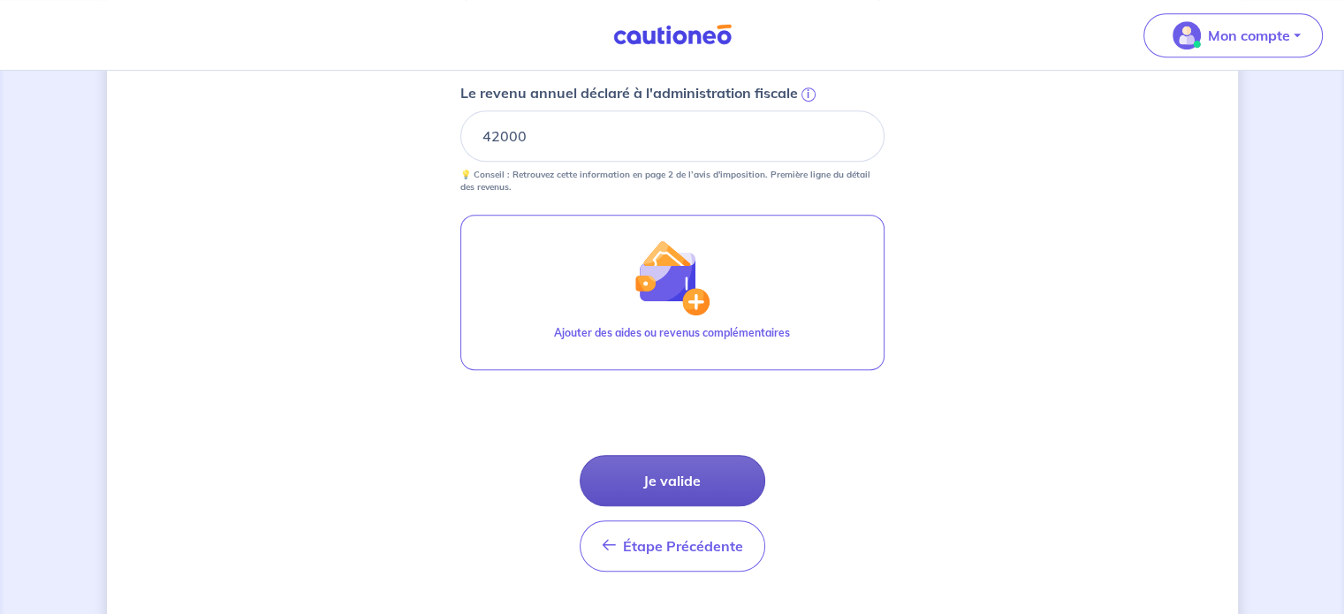
click at [713, 467] on button "Je valide" at bounding box center [673, 480] width 186 height 51
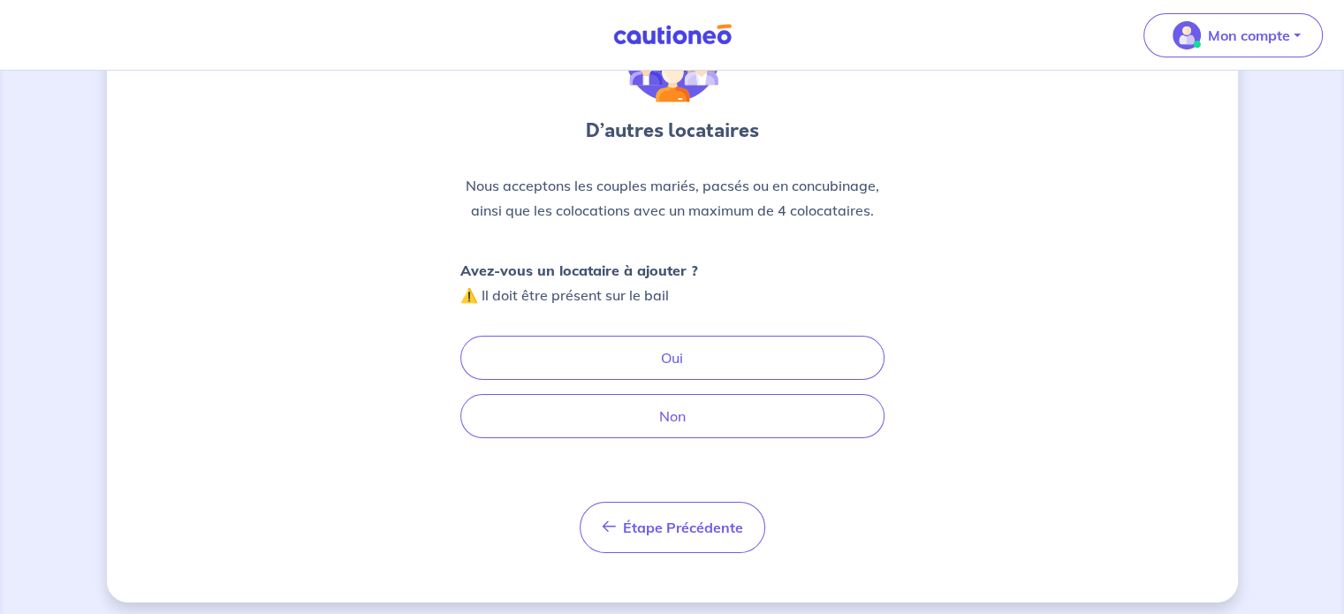
scroll to position [135, 0]
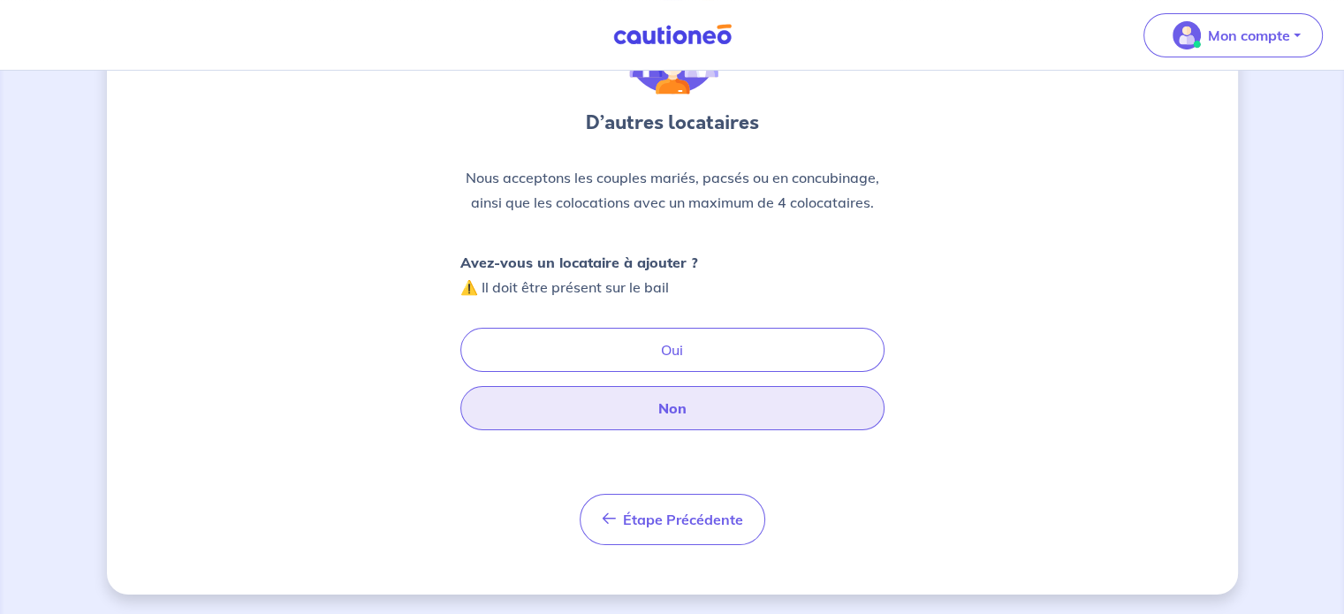
click at [690, 414] on button "Non" at bounding box center [672, 408] width 424 height 44
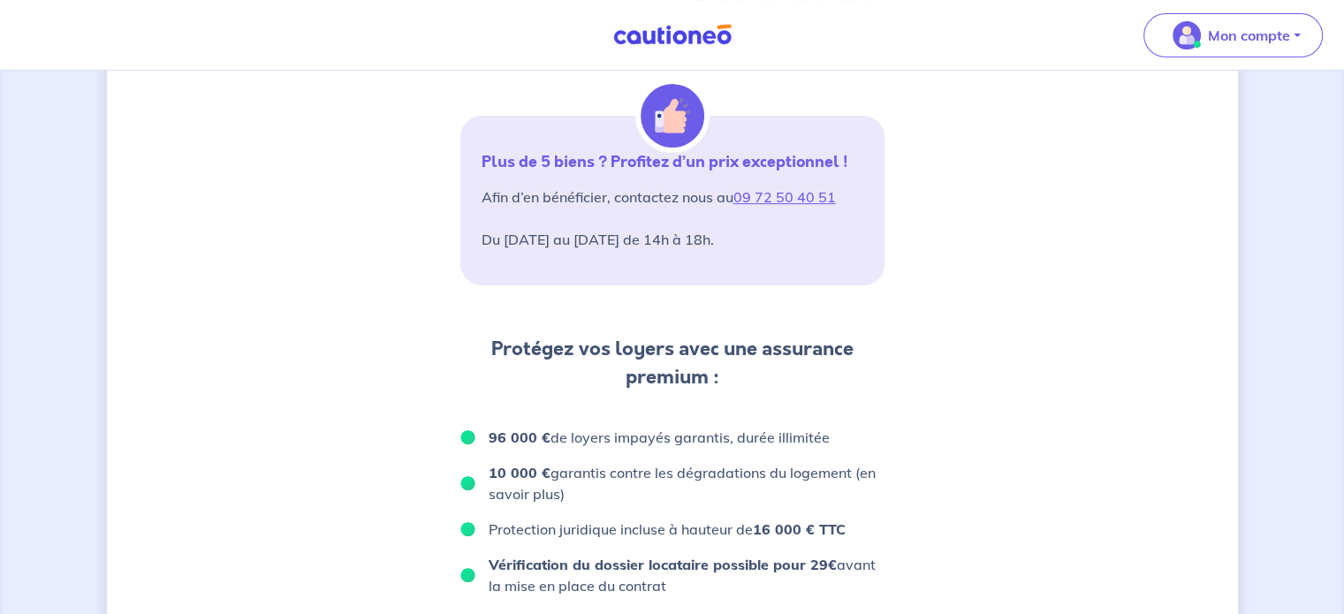
scroll to position [439, 0]
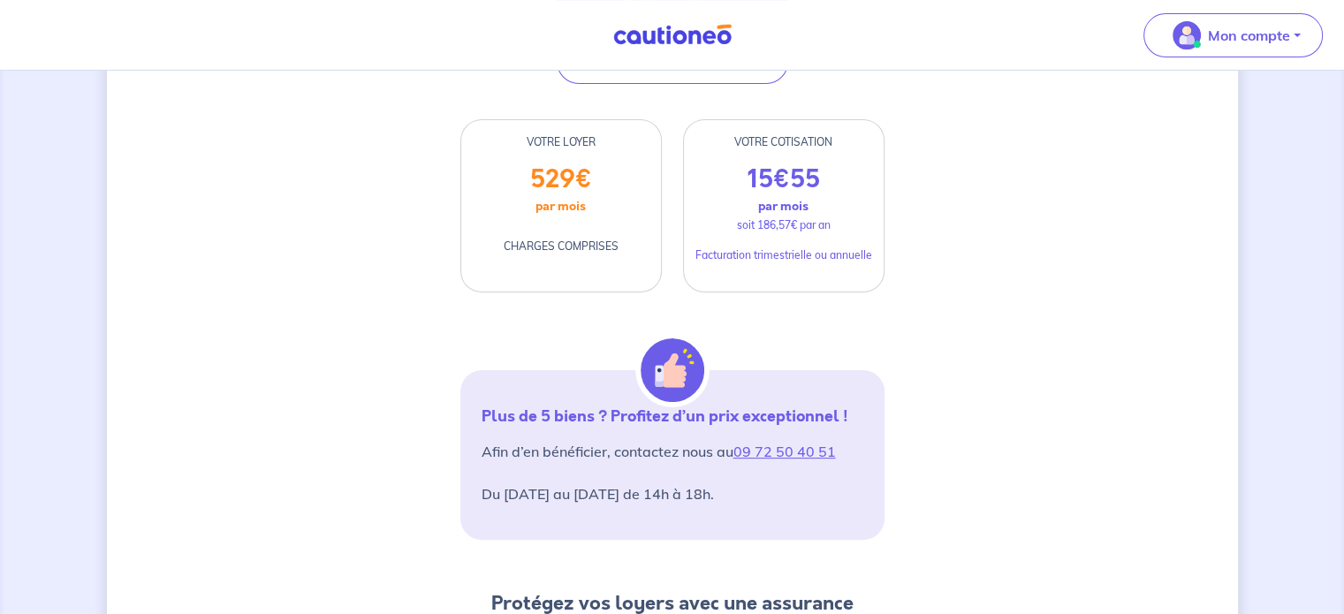
click at [770, 227] on p "soit 186,57€ par an" at bounding box center [784, 225] width 94 height 16
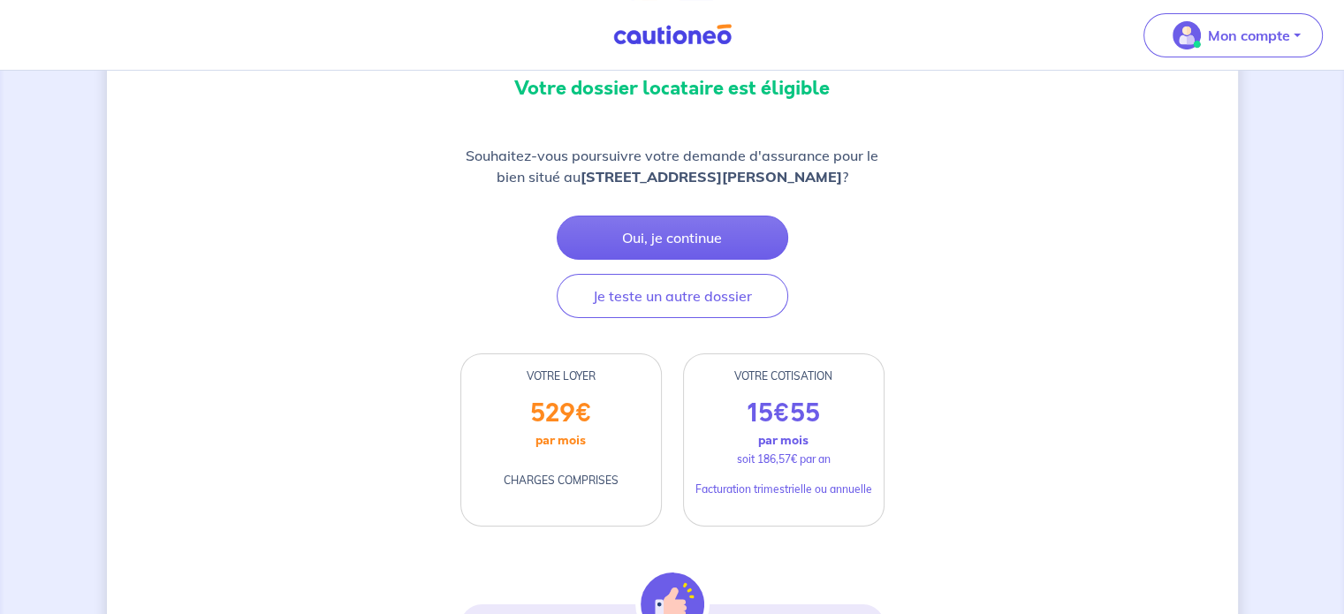
scroll to position [174, 0]
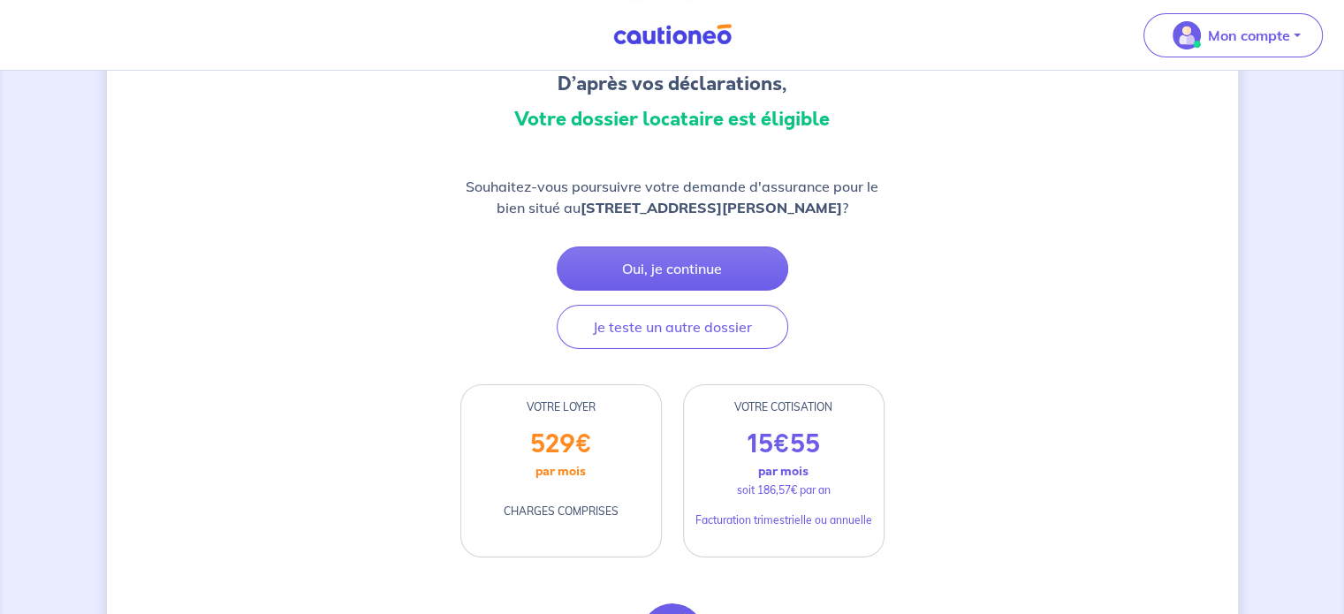
click at [728, 432] on div "15 € 55 par mois soit 186,57€ par an Facturation trimestrielle ou annuelle" at bounding box center [784, 493] width 200 height 127
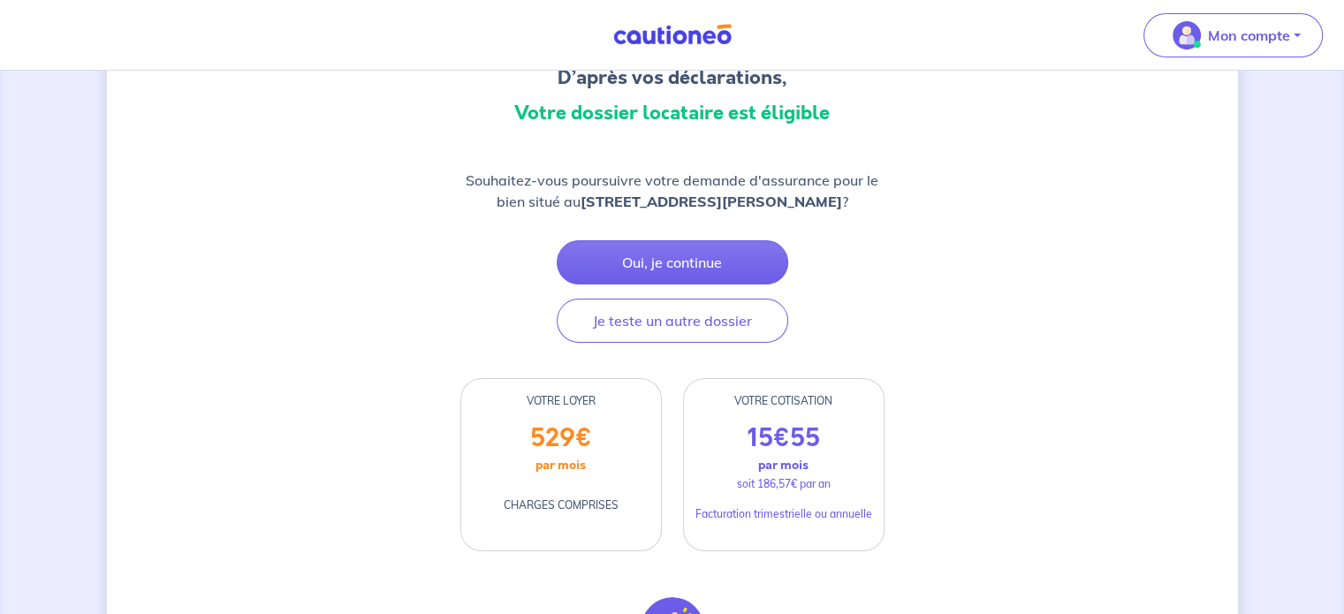
scroll to position [177, 0]
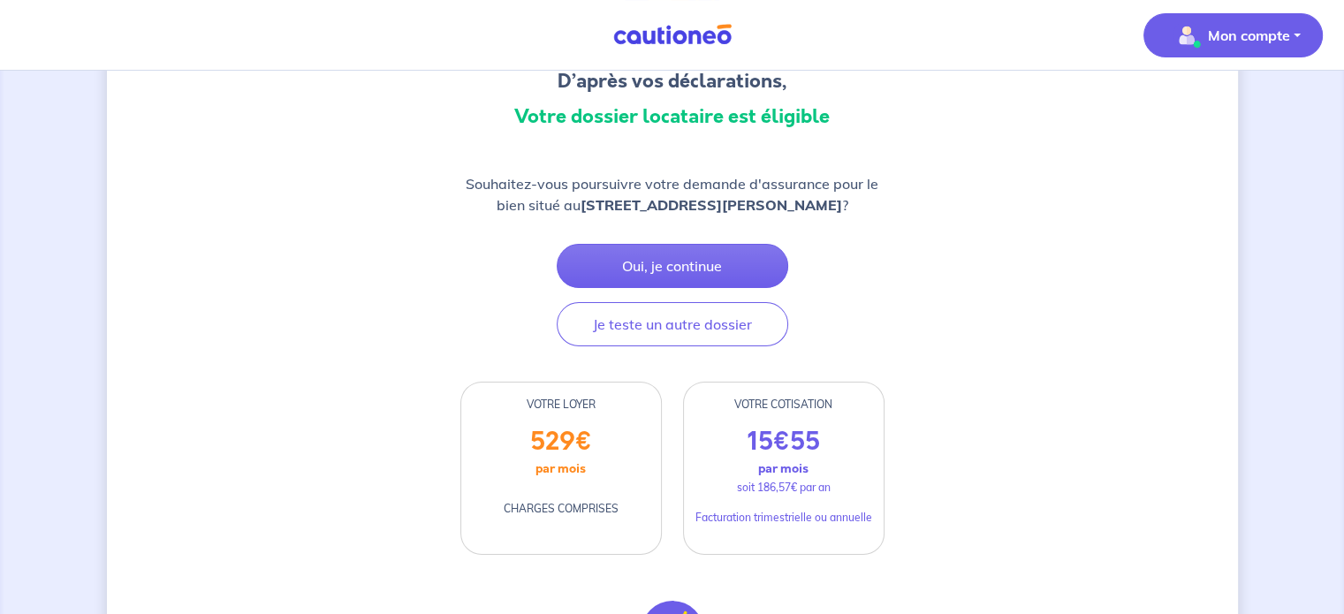
click at [1223, 42] on p "Mon compte" at bounding box center [1249, 35] width 82 height 21
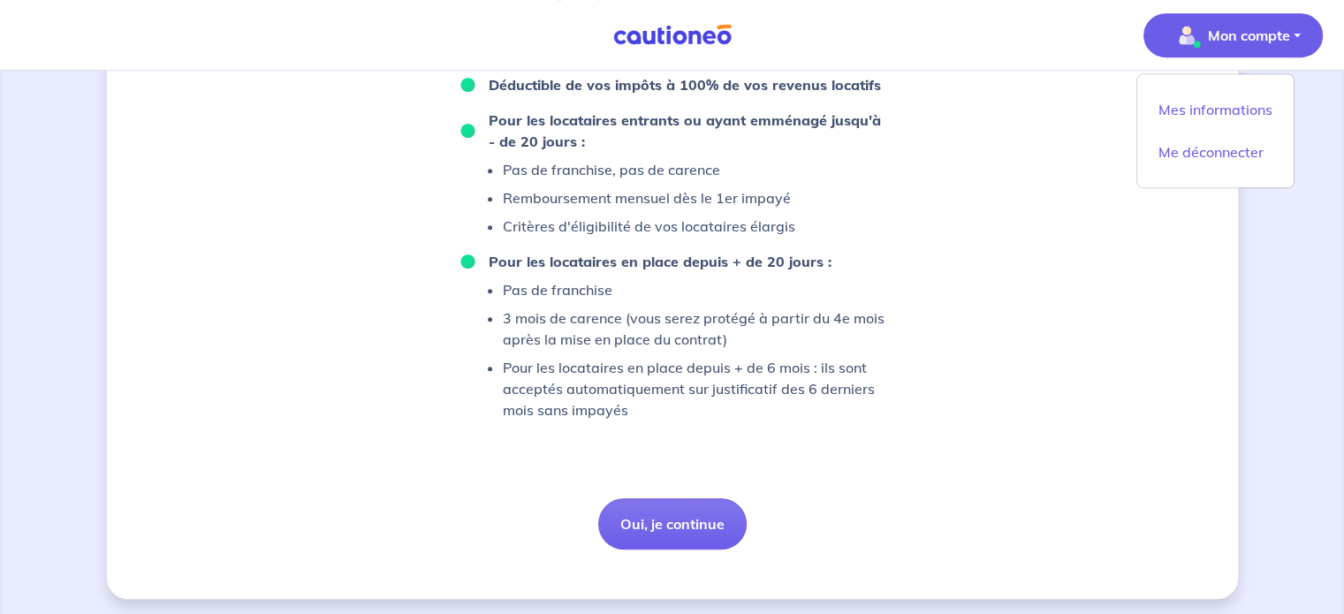
scroll to position [1235, 0]
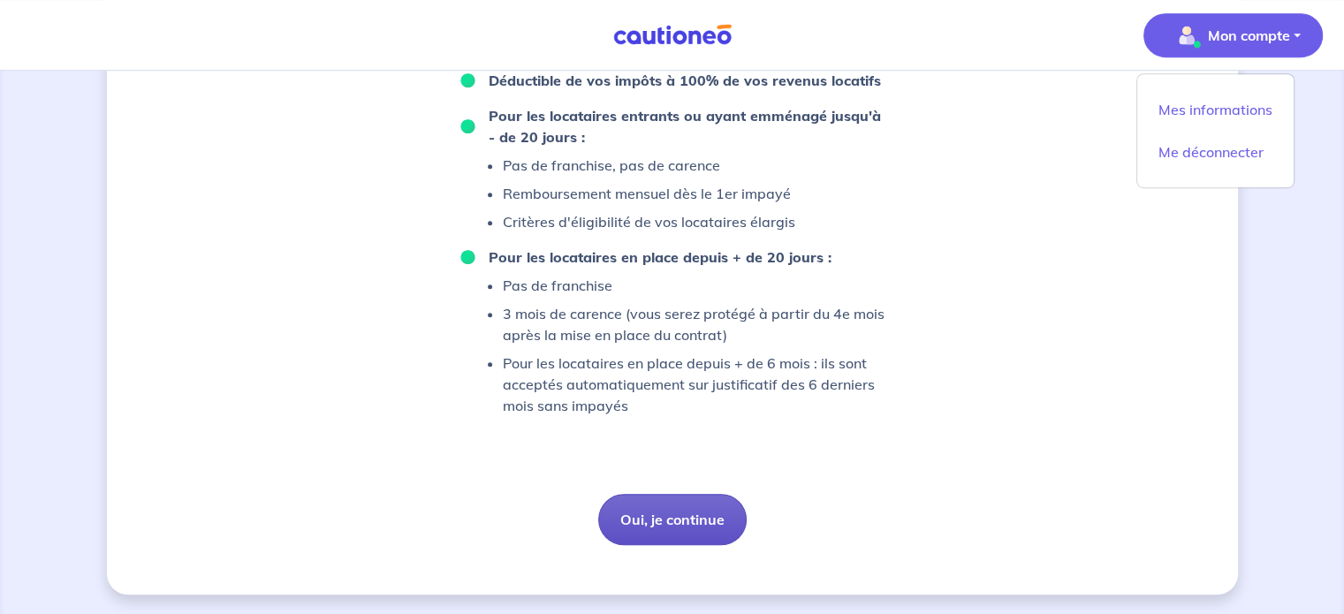
click at [667, 509] on button "Oui, je continue" at bounding box center [672, 519] width 148 height 51
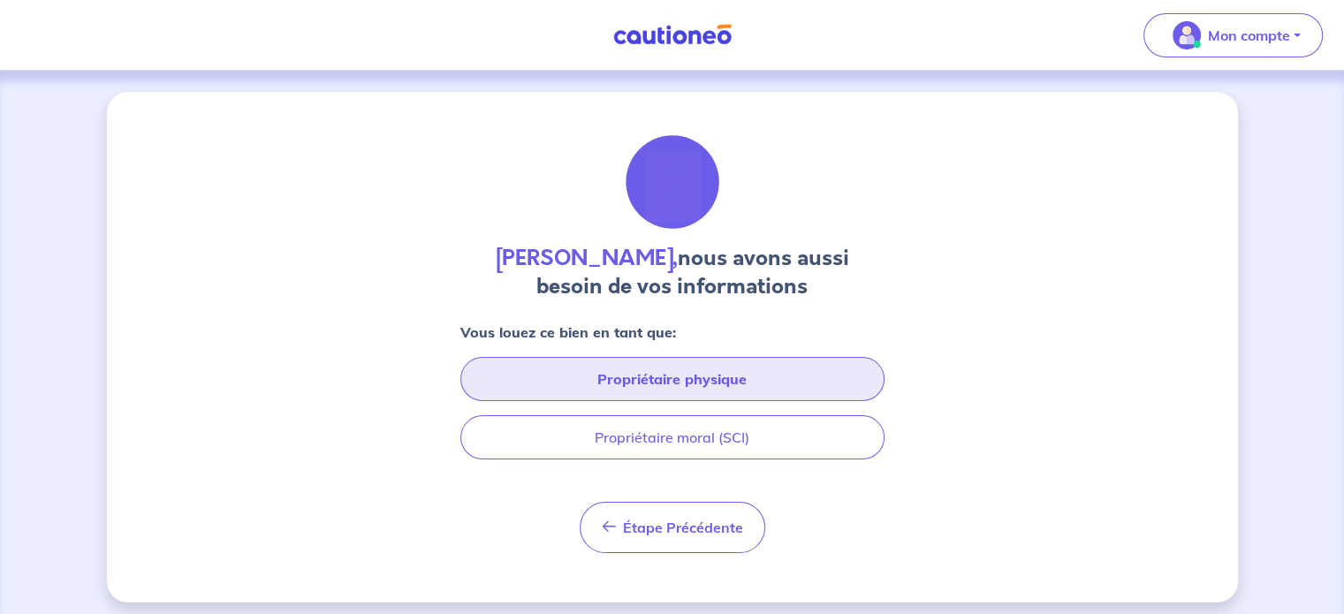
click at [709, 392] on button "Propriétaire physique" at bounding box center [672, 379] width 424 height 44
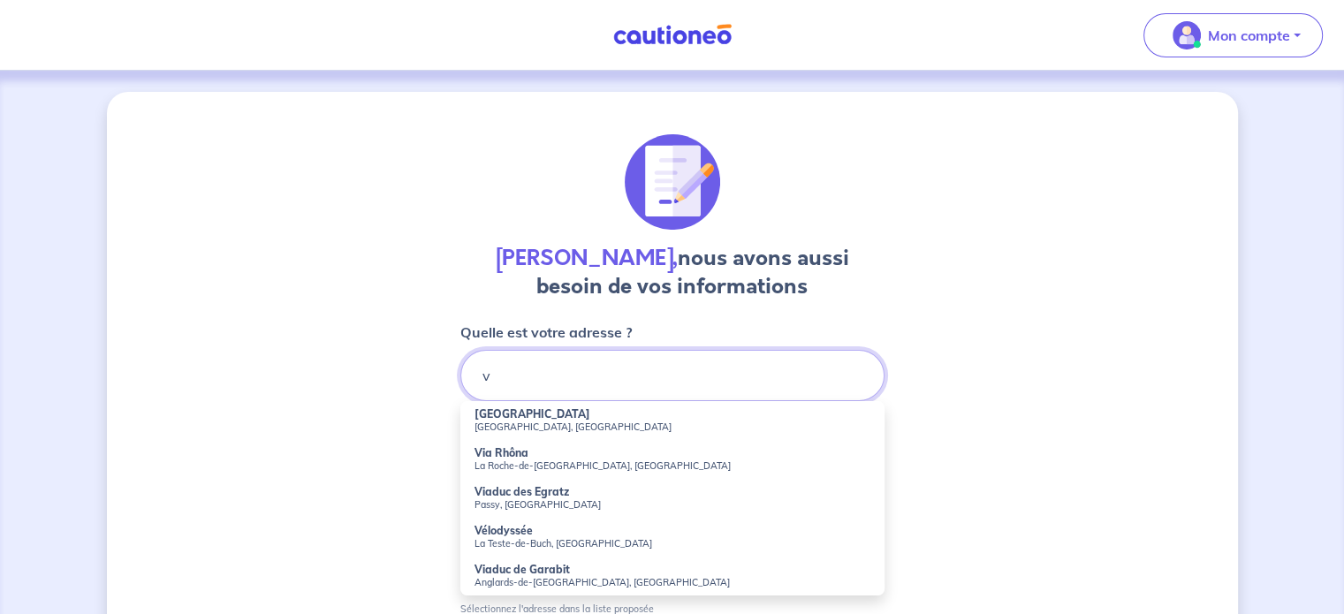
drag, startPoint x: 524, startPoint y: 384, endPoint x: 477, endPoint y: 382, distance: 46.9
click at [477, 382] on input "v" at bounding box center [672, 375] width 424 height 51
click at [553, 425] on small "Brindas, France" at bounding box center [673, 427] width 396 height 12
type input "260 Chemin des Andrés, Brindas, France"
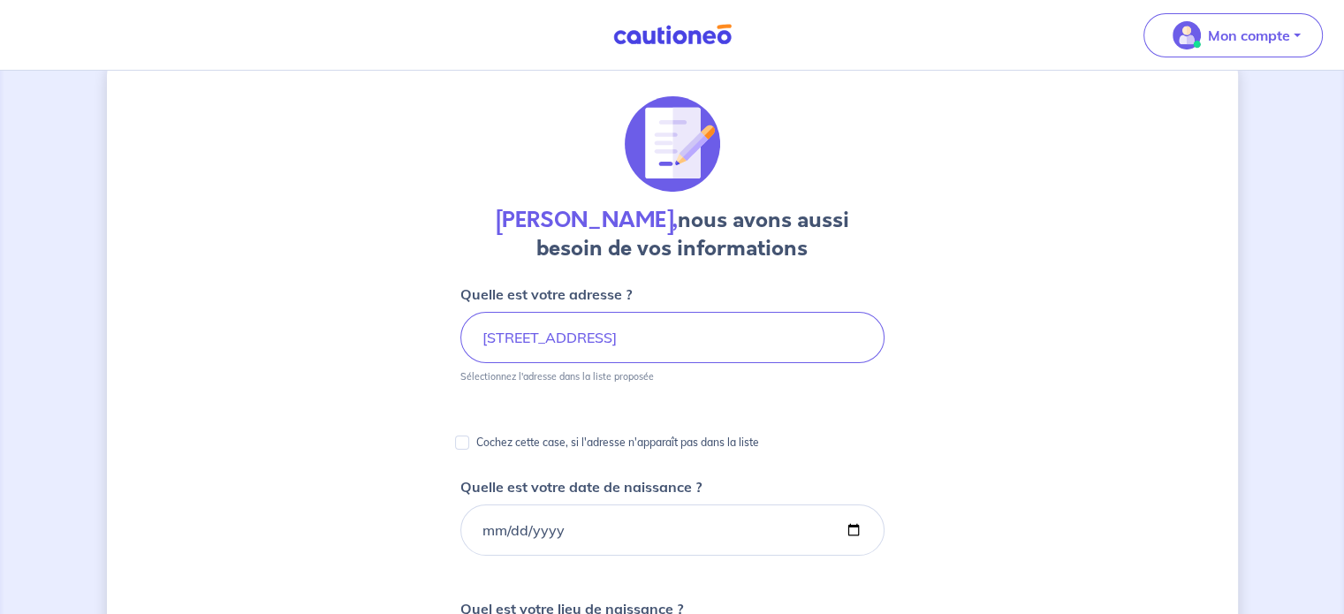
scroll to position [88, 0]
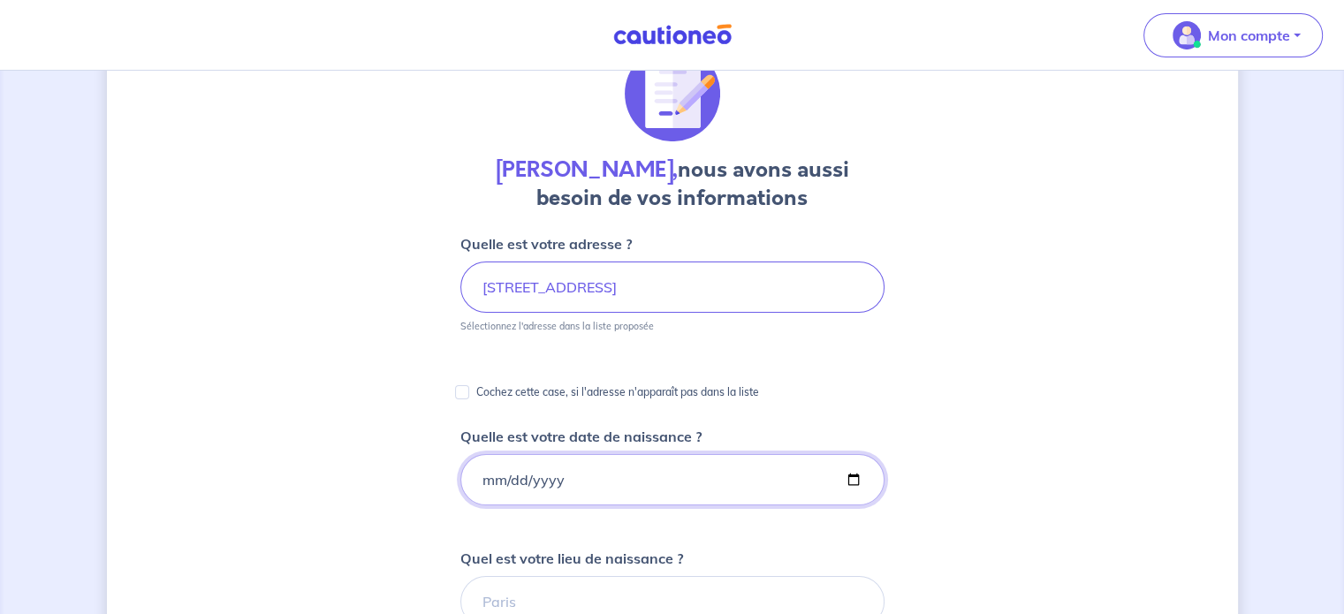
click at [541, 476] on input "Quelle est votre date de naissance ?" at bounding box center [672, 479] width 424 height 51
click at [484, 476] on input "Quelle est votre date de naissance ?" at bounding box center [672, 479] width 424 height 51
type input "1994-09-15"
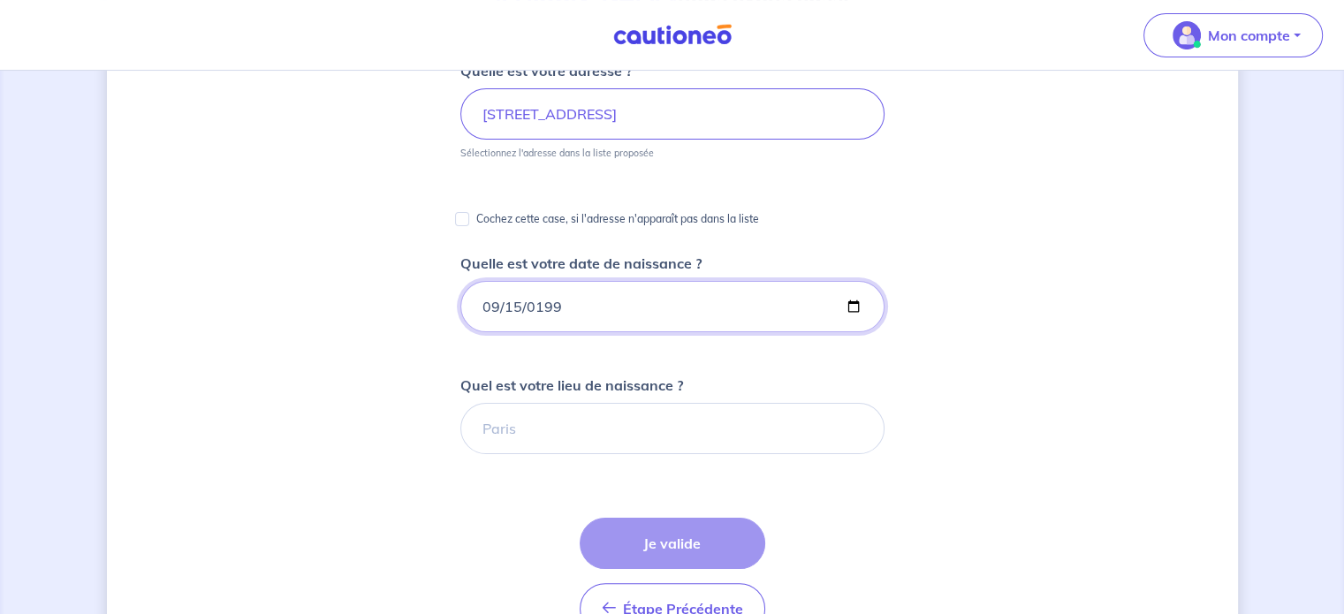
scroll to position [354, 0]
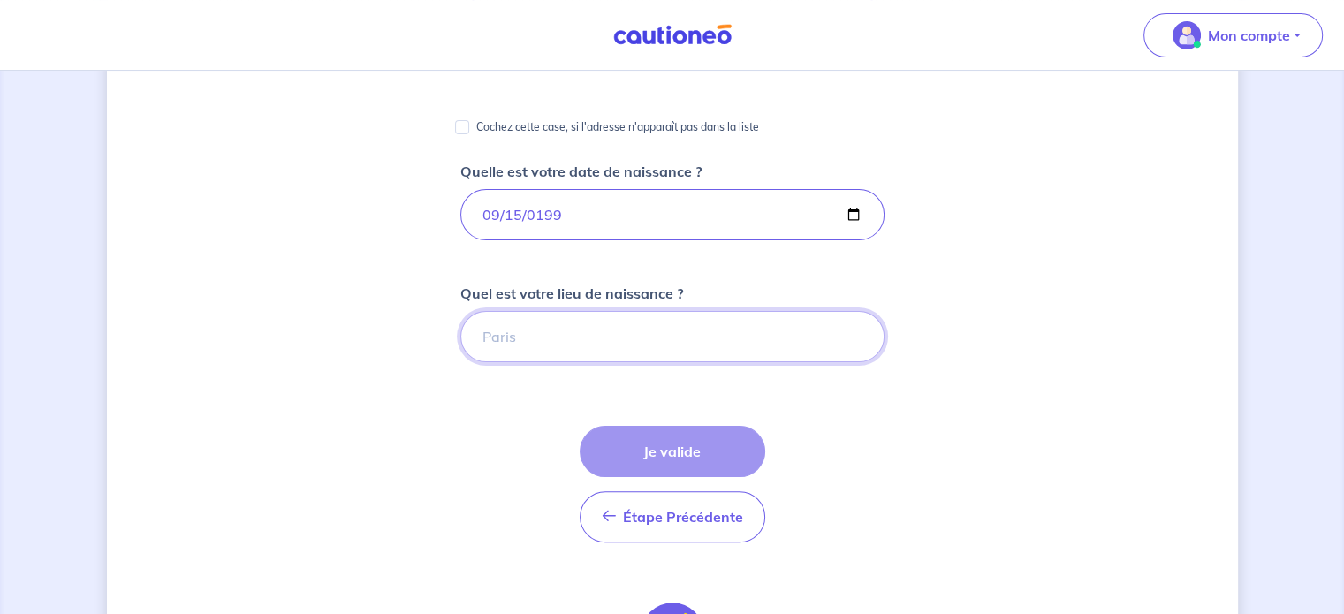
click at [587, 346] on input "Quel est votre lieu de naissance ?" at bounding box center [672, 336] width 424 height 51
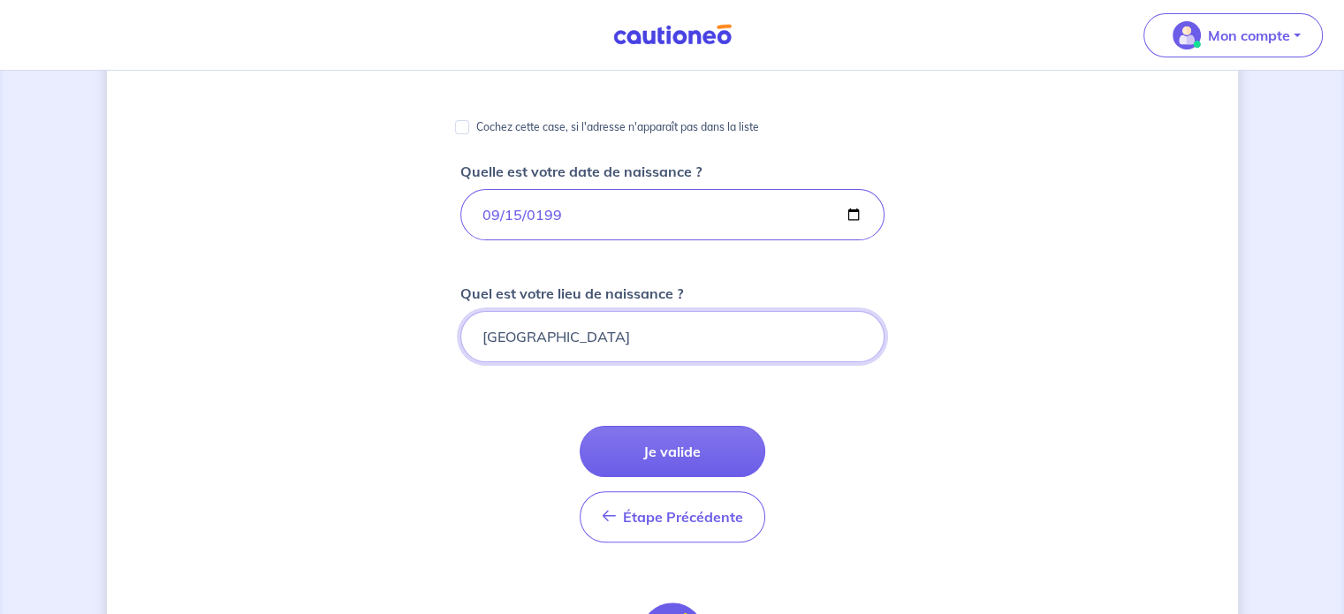
drag, startPoint x: 586, startPoint y: 345, endPoint x: 425, endPoint y: 347, distance: 160.9
click at [425, 347] on div "Vincent Leduc, nous avons aussi besoin de vos informations Quelle est votre adr…" at bounding box center [672, 310] width 1131 height 1144
type input "Villeurbanne"
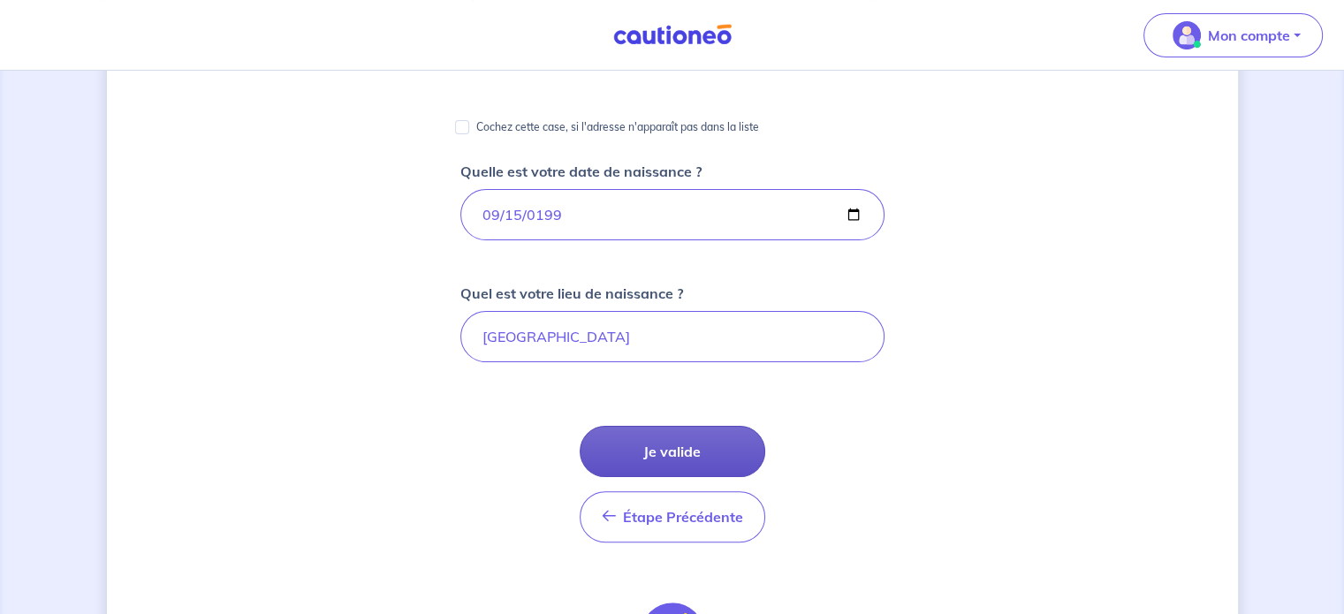
click at [659, 430] on button "Je valide" at bounding box center [673, 451] width 186 height 51
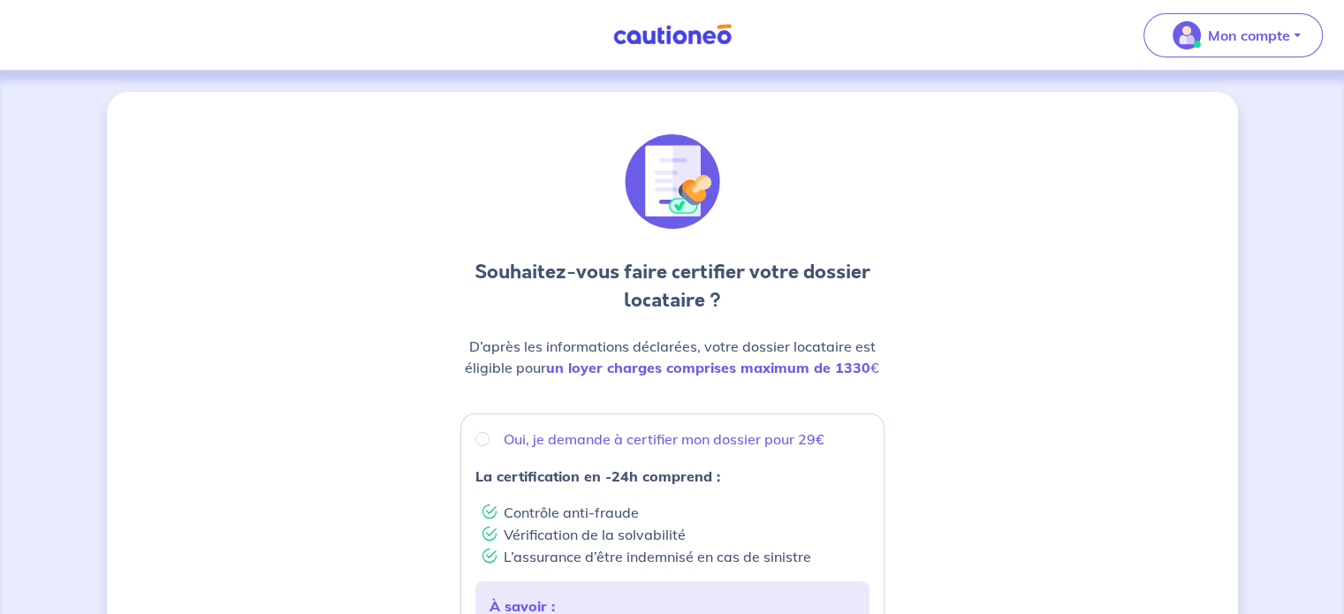
click at [718, 379] on div "D’après les informations déclarées, votre dossier locataire est éligible pour u…" at bounding box center [672, 364] width 424 height 57
click at [707, 369] on strong "un loyer charges comprises maximum de 1330" at bounding box center [708, 368] width 324 height 18
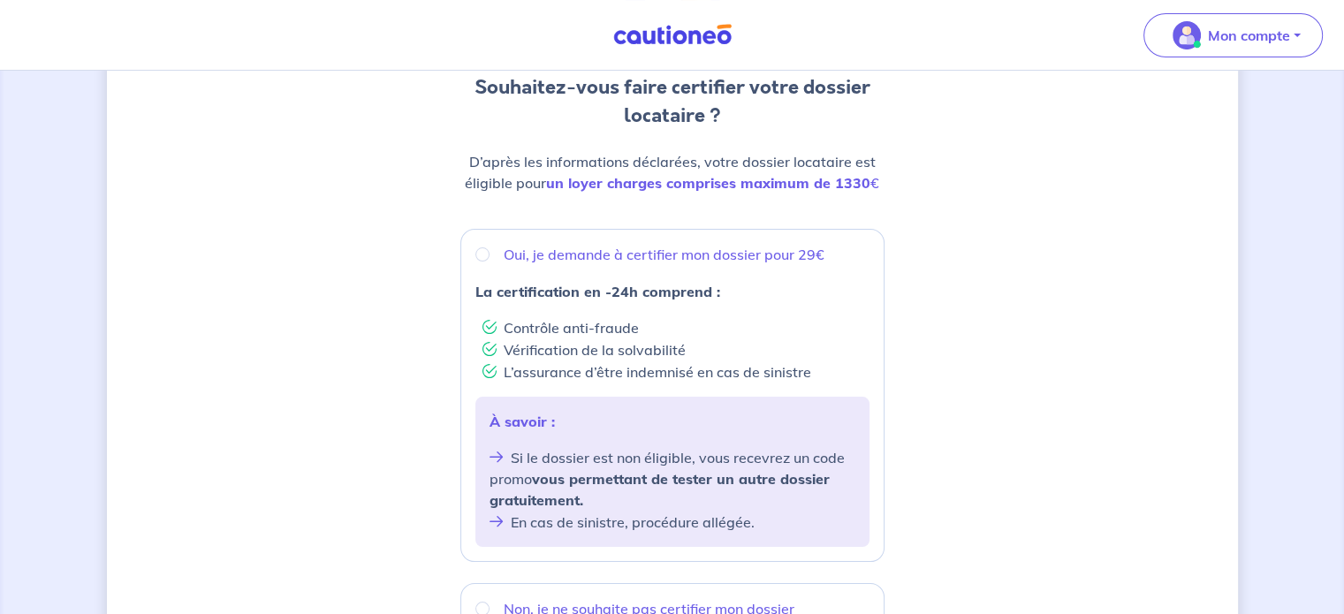
scroll to position [177, 0]
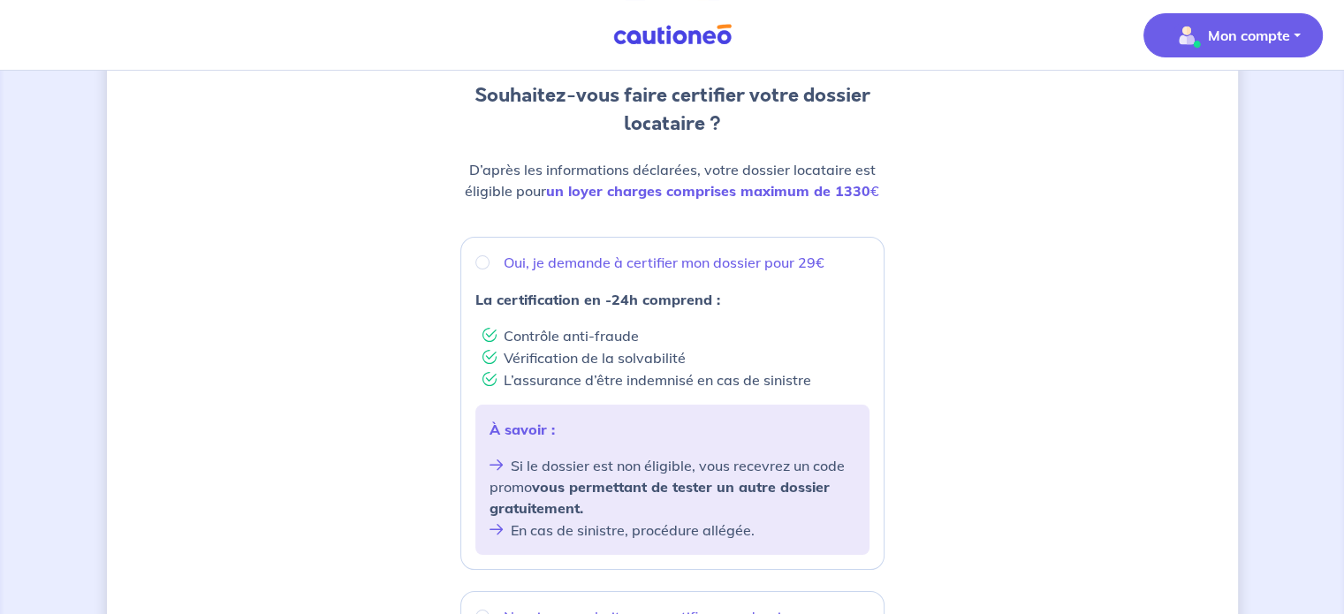
click at [1231, 42] on p "Mon compte" at bounding box center [1249, 35] width 82 height 21
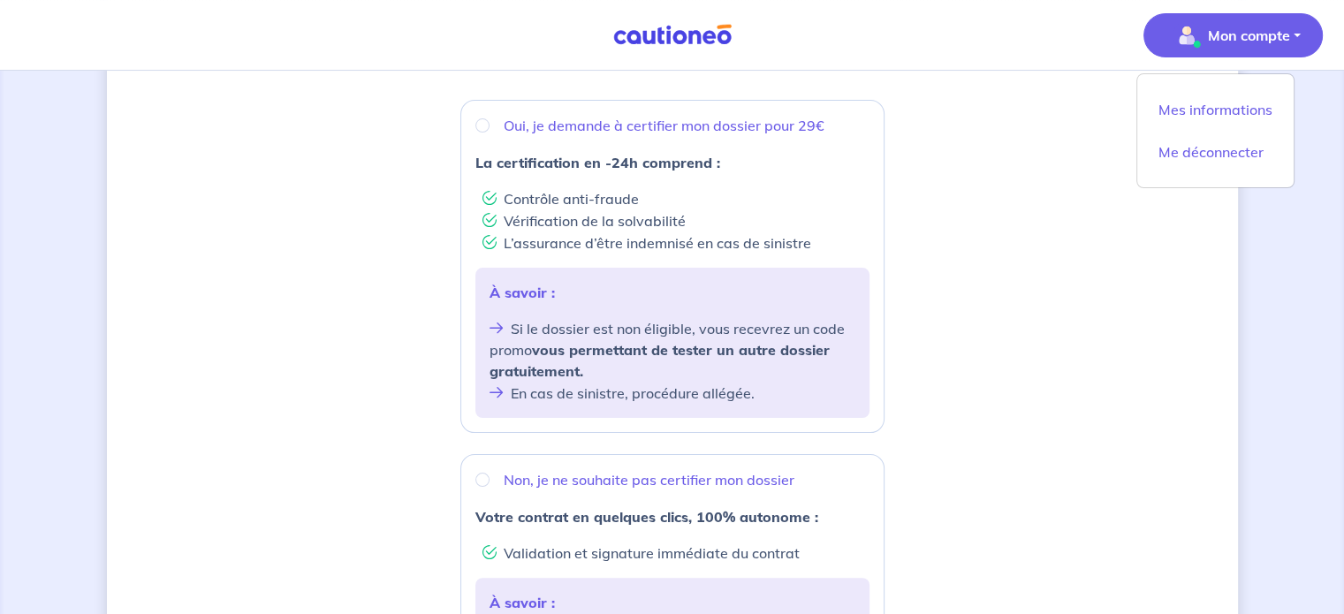
scroll to position [265, 0]
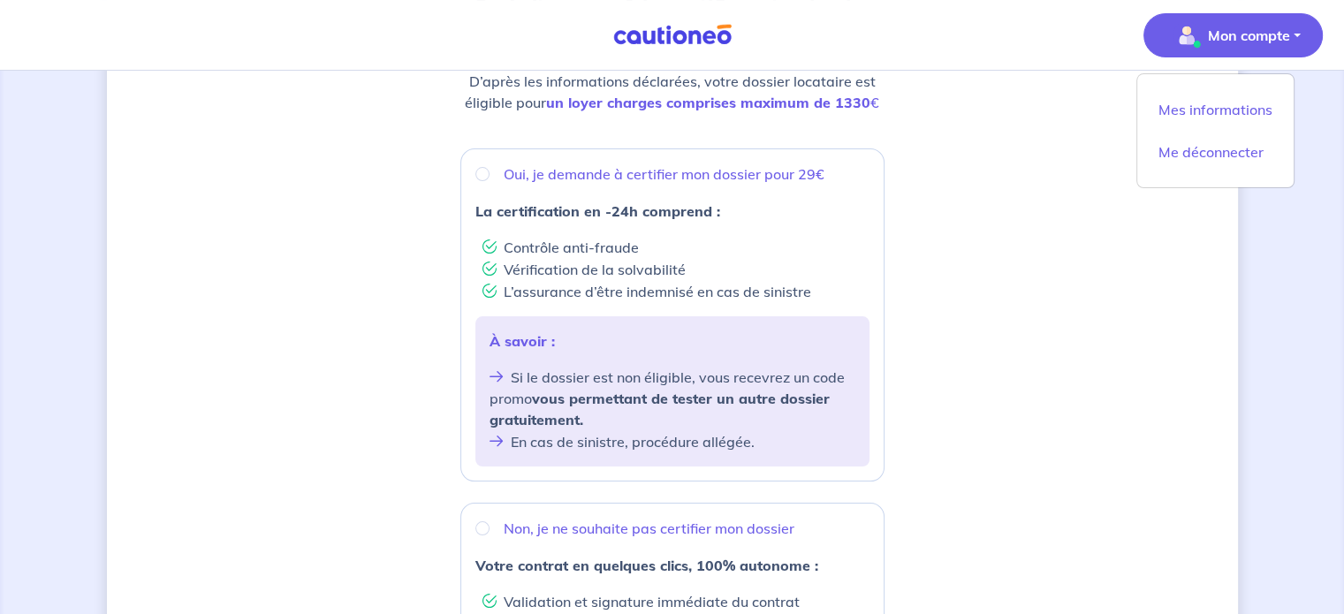
click at [559, 181] on p "Oui, je demande à certifier mon dossier pour 29€" at bounding box center [664, 173] width 321 height 21
click at [490, 181] on input "Oui, je demande à certifier mon dossier pour 29€" at bounding box center [482, 174] width 14 height 14
radio input "true"
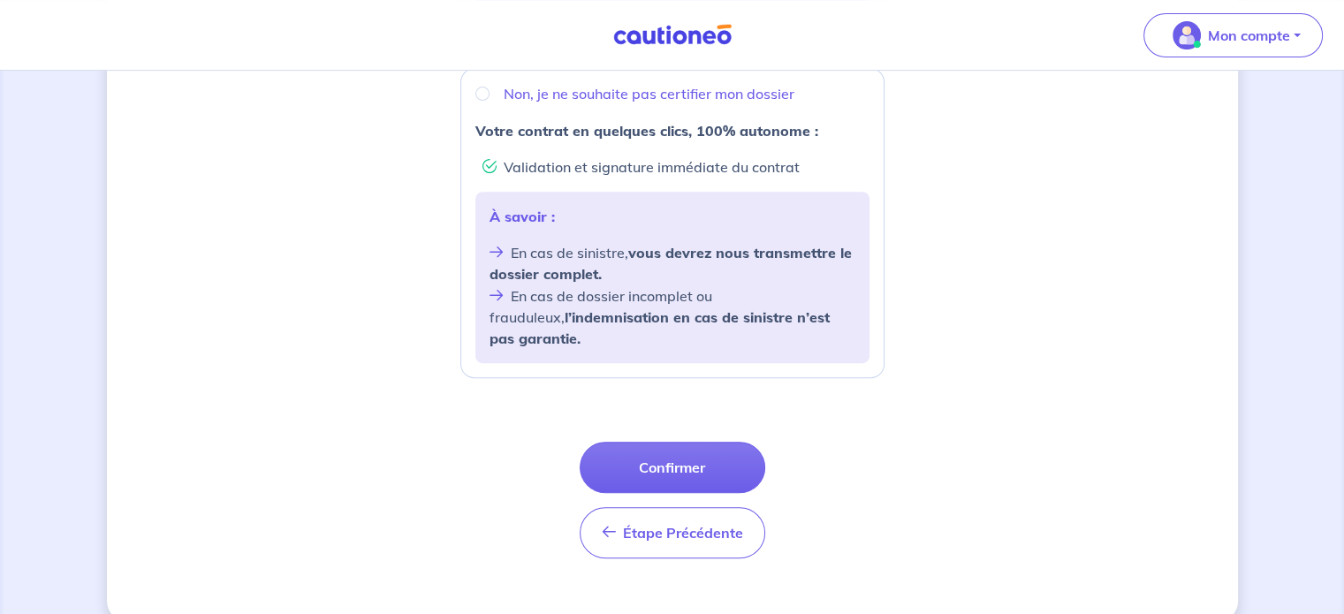
scroll to position [711, 0]
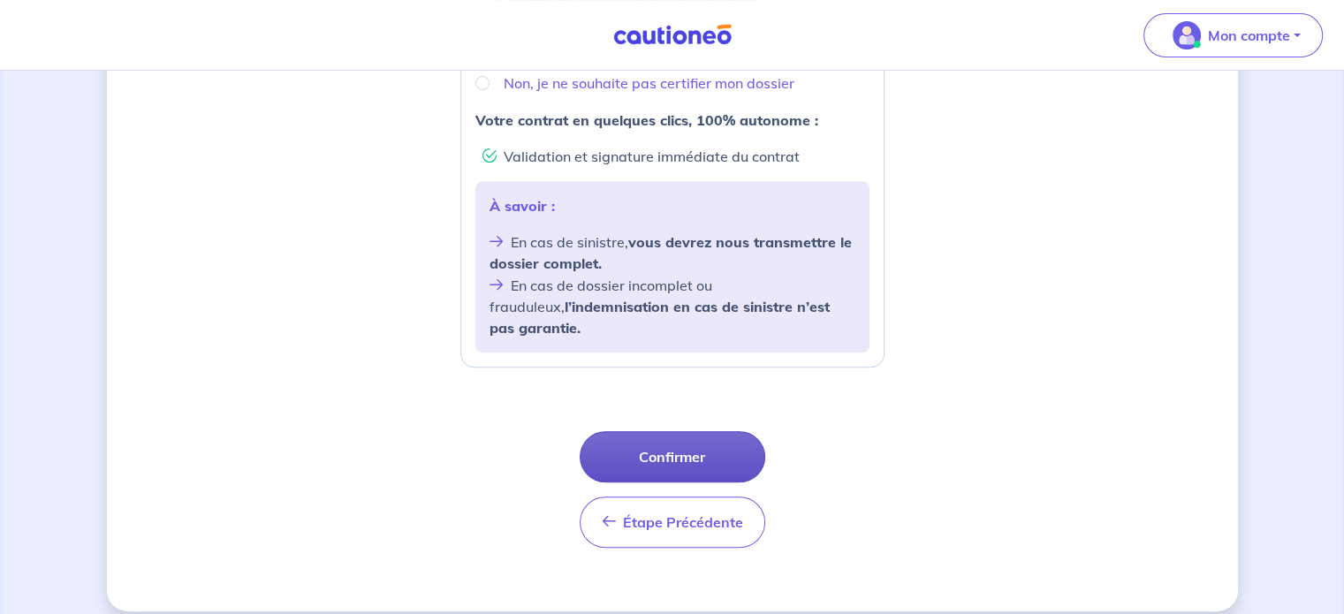
click at [645, 431] on button "Confirmer" at bounding box center [673, 456] width 186 height 51
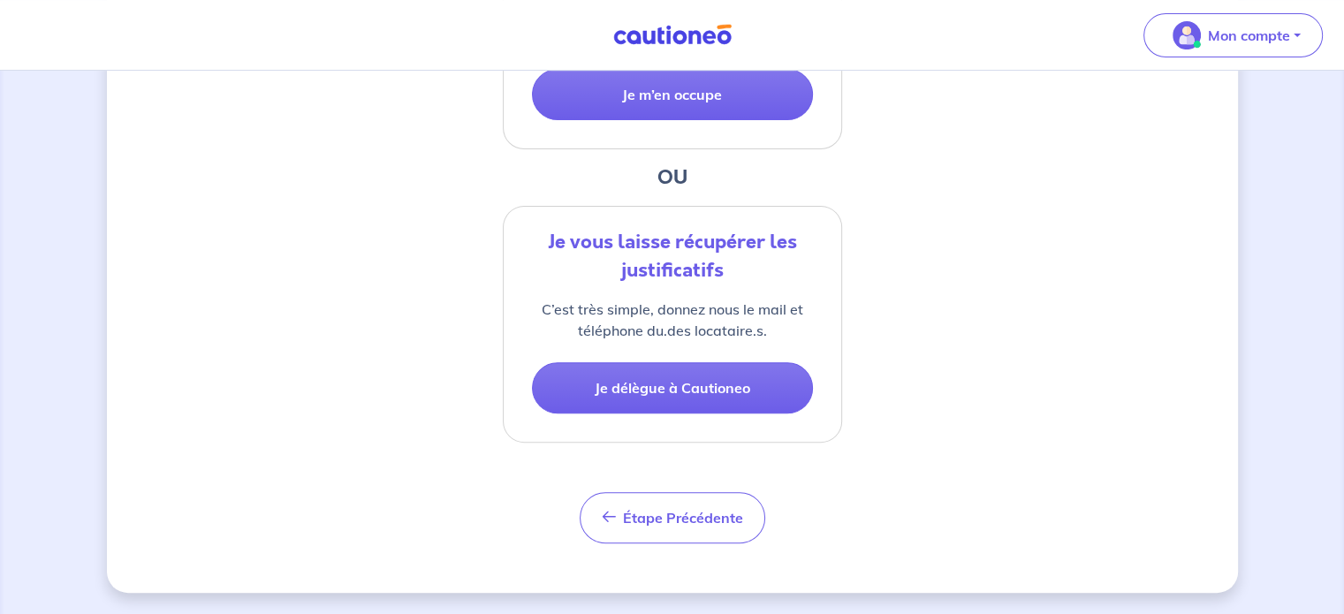
scroll to position [580, 0]
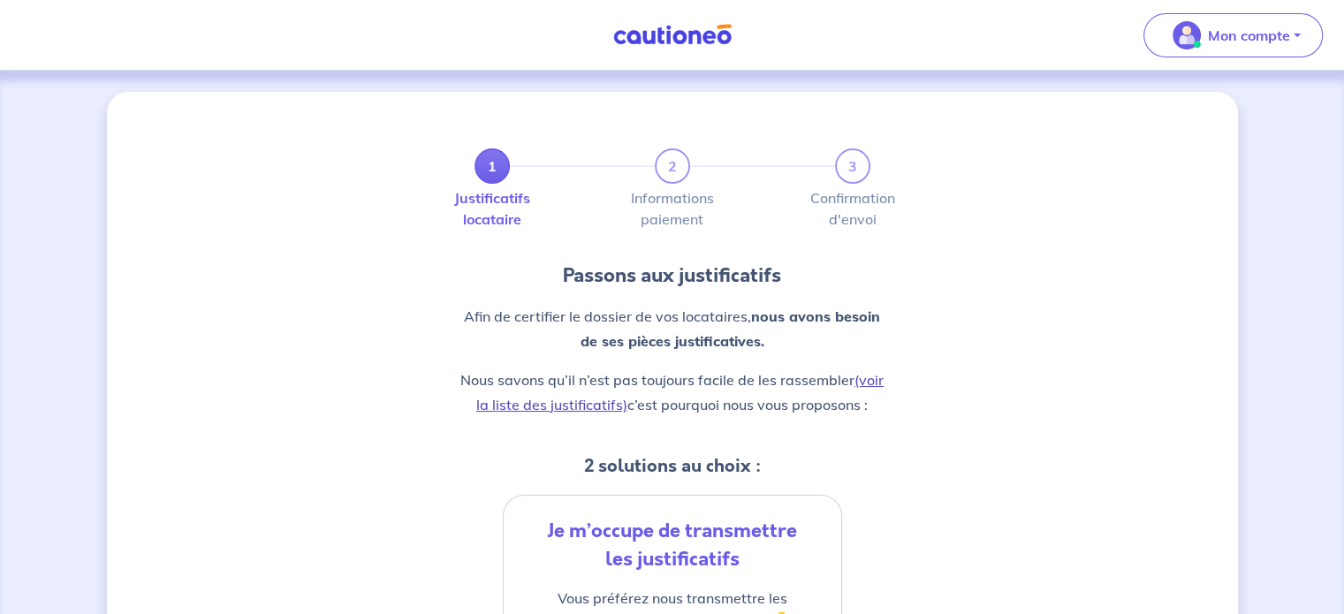
click at [878, 384] on link "(voir la liste des justificatifs)" at bounding box center [679, 392] width 407 height 42
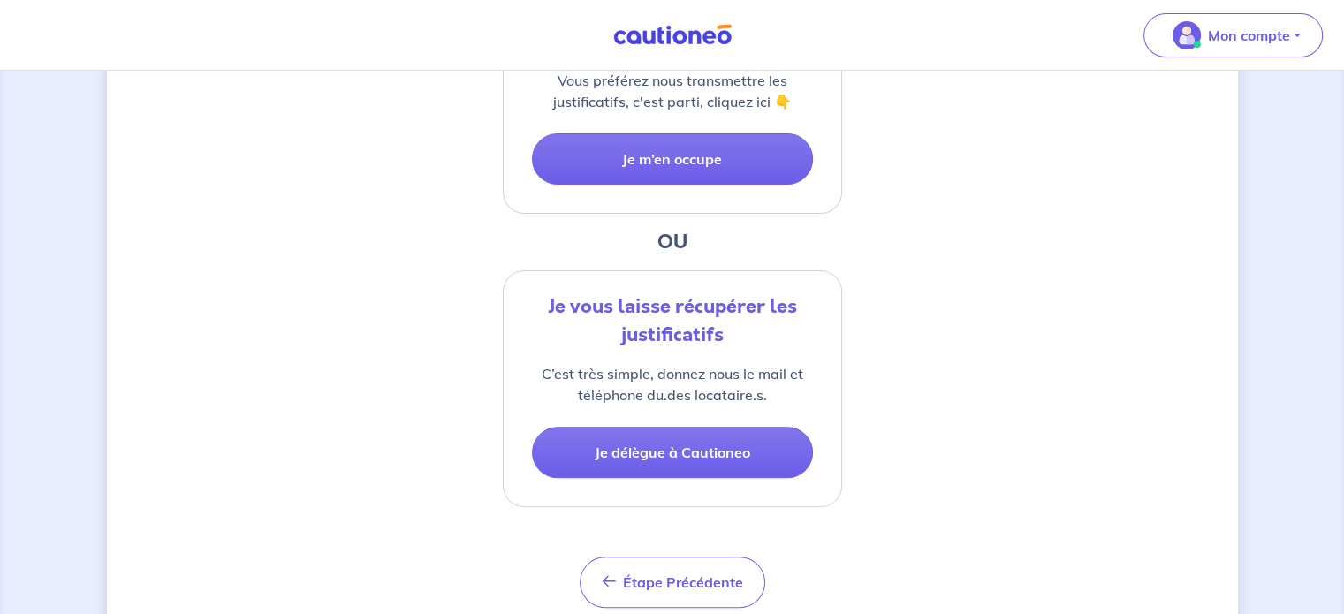
scroll to position [530, 0]
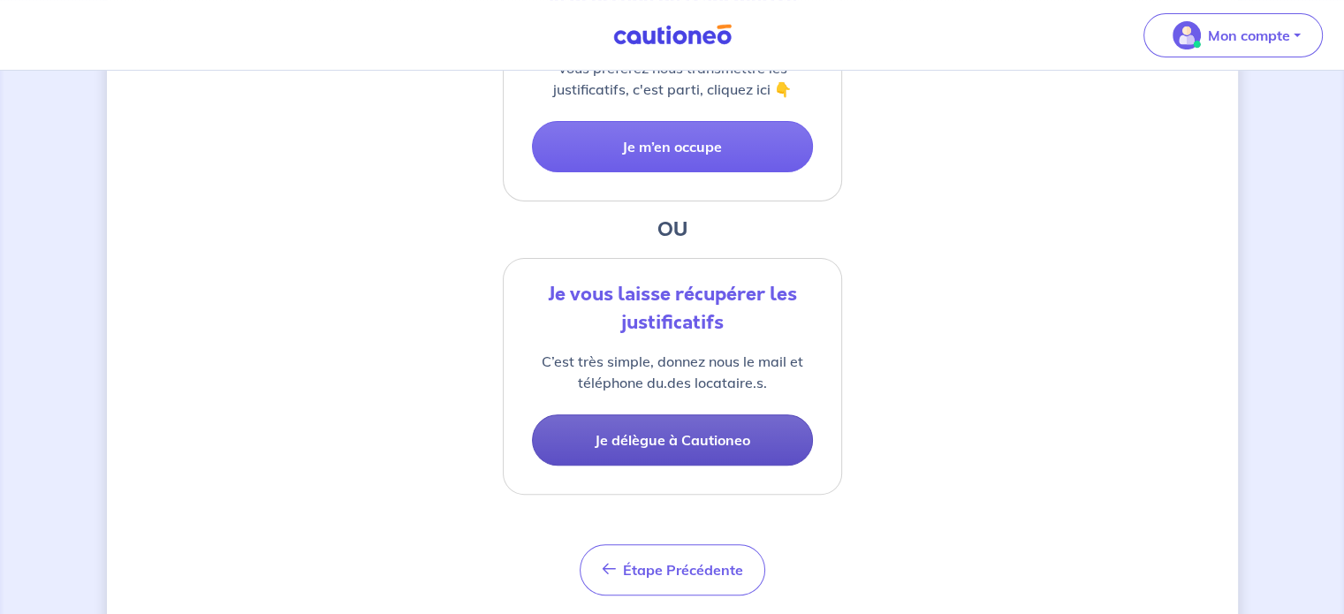
click at [700, 443] on button "Je délègue à Cautioneo" at bounding box center [672, 439] width 281 height 51
select select "FR"
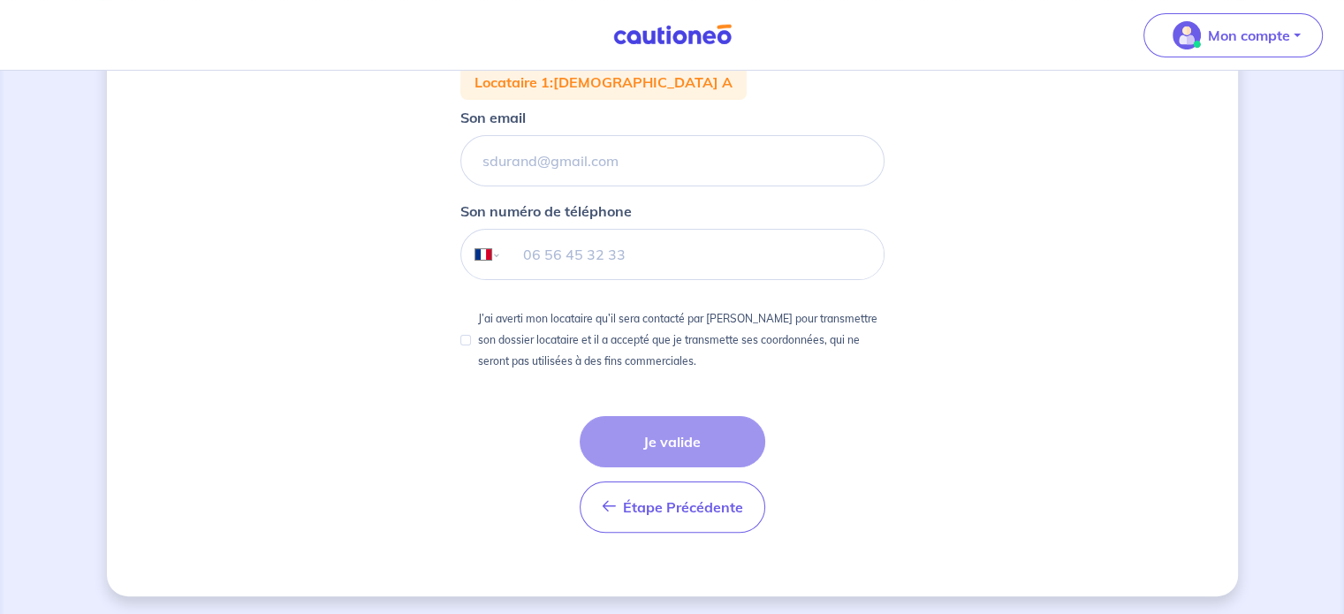
scroll to position [312, 0]
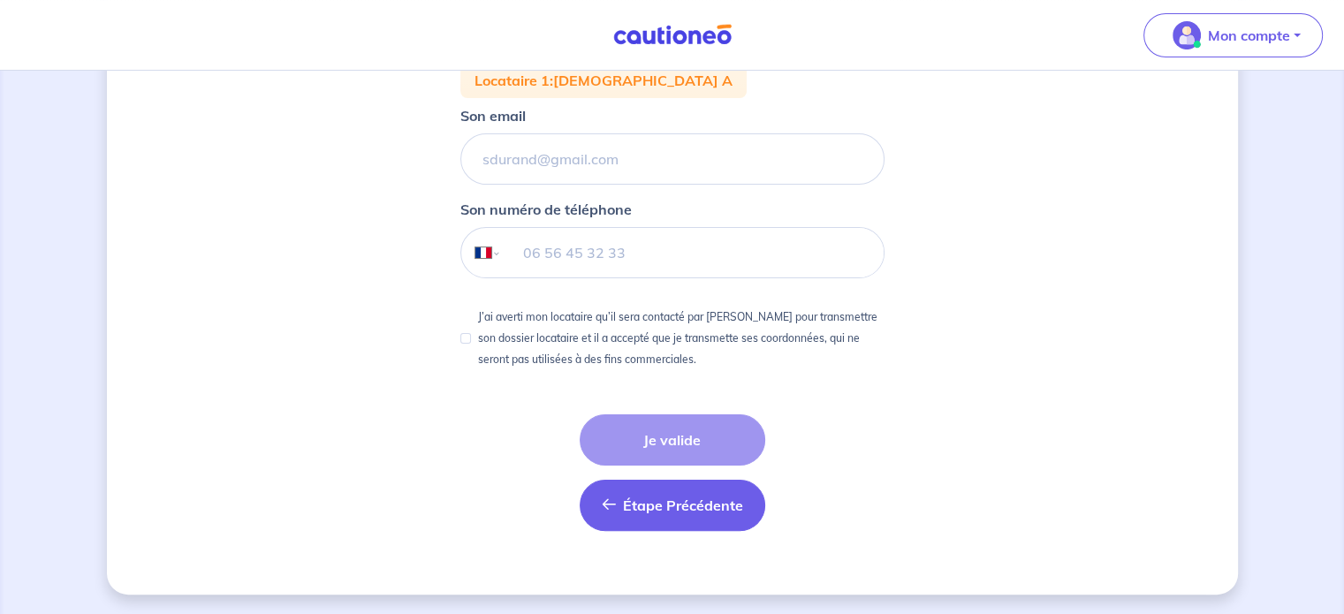
click at [632, 504] on span "Étape Précédente" at bounding box center [683, 506] width 120 height 18
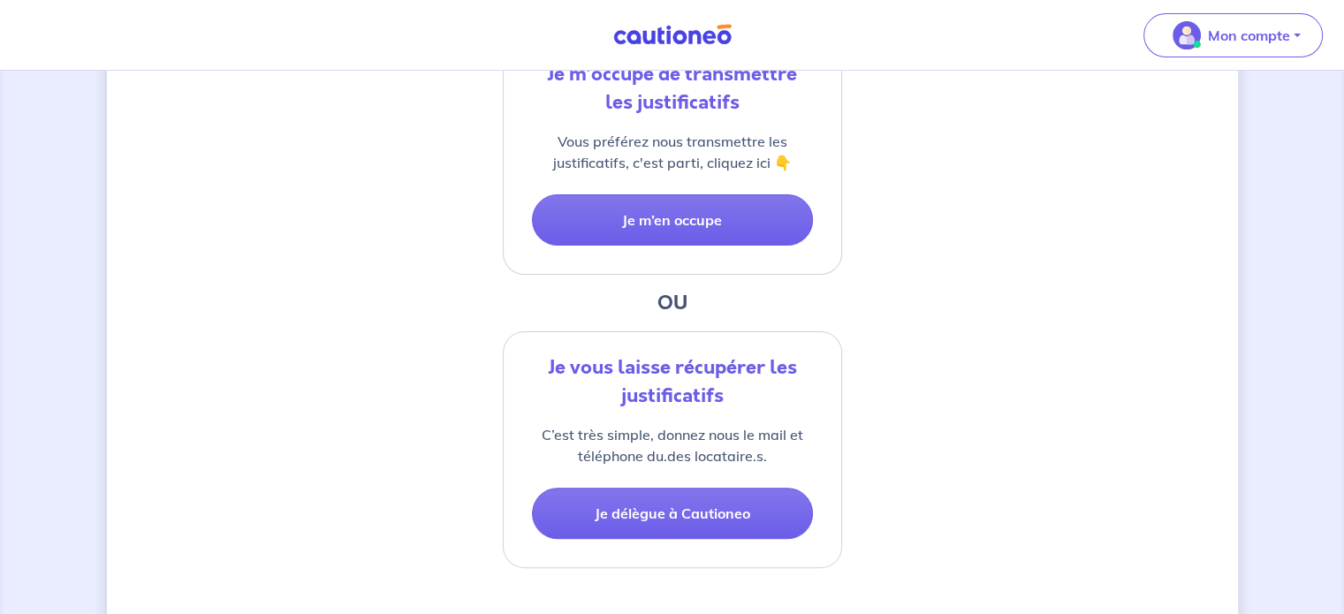
scroll to position [580, 0]
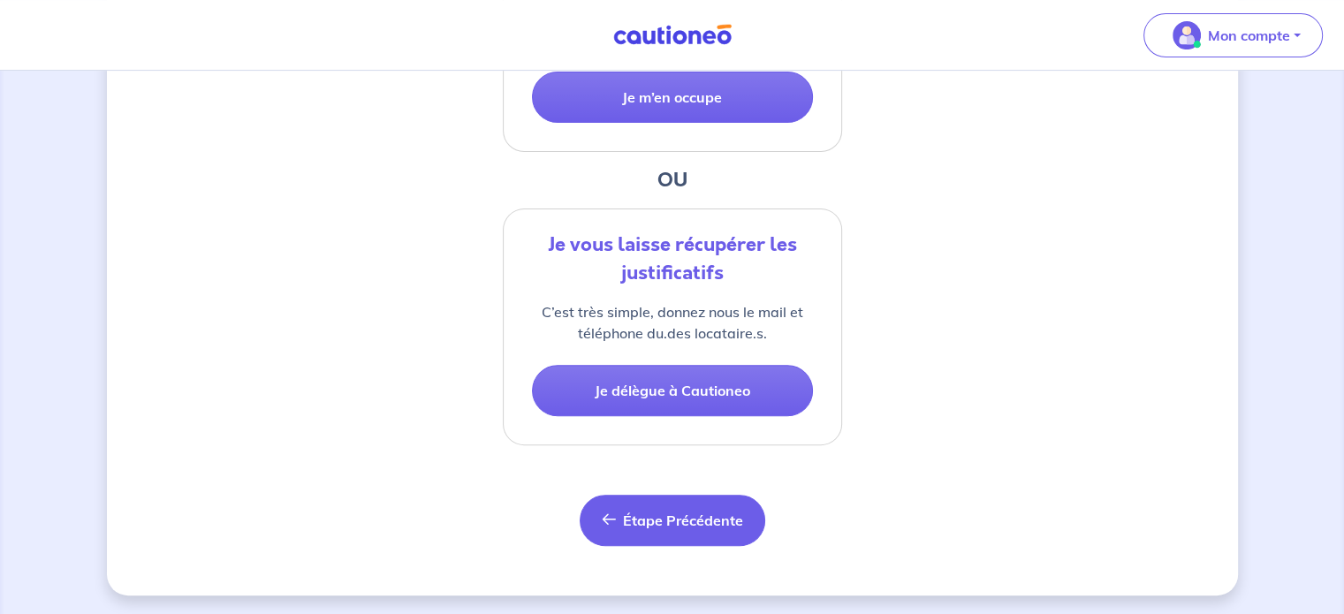
click at [633, 512] on span "Étape Précédente" at bounding box center [683, 521] width 120 height 18
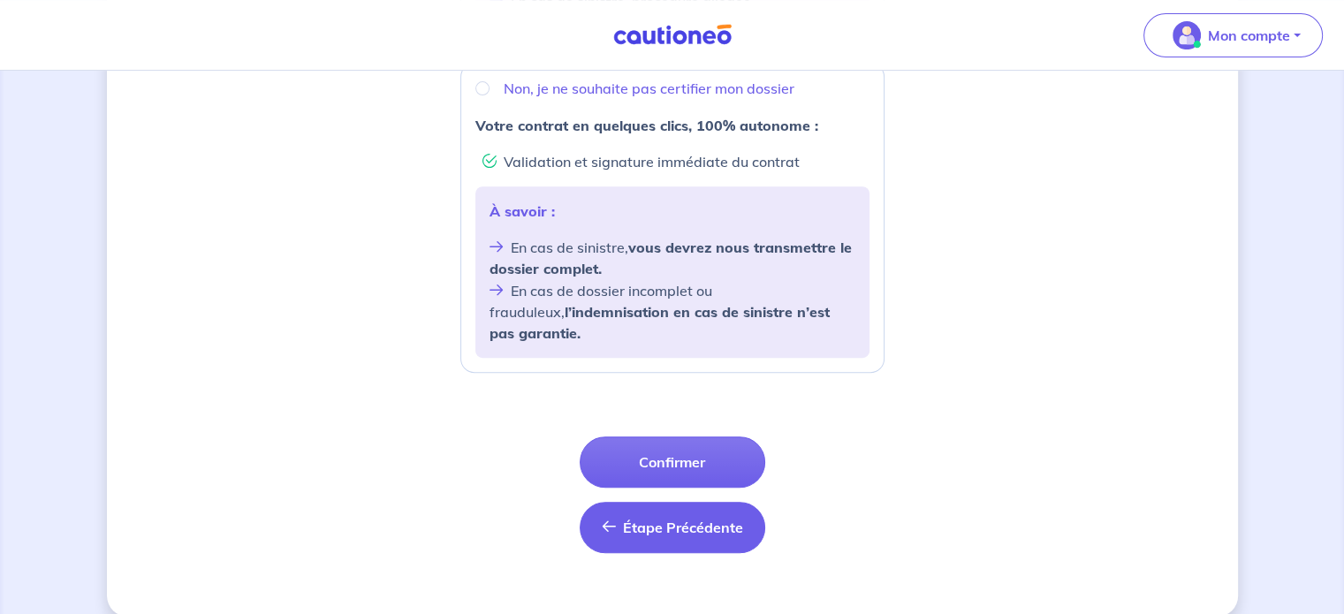
scroll to position [711, 0]
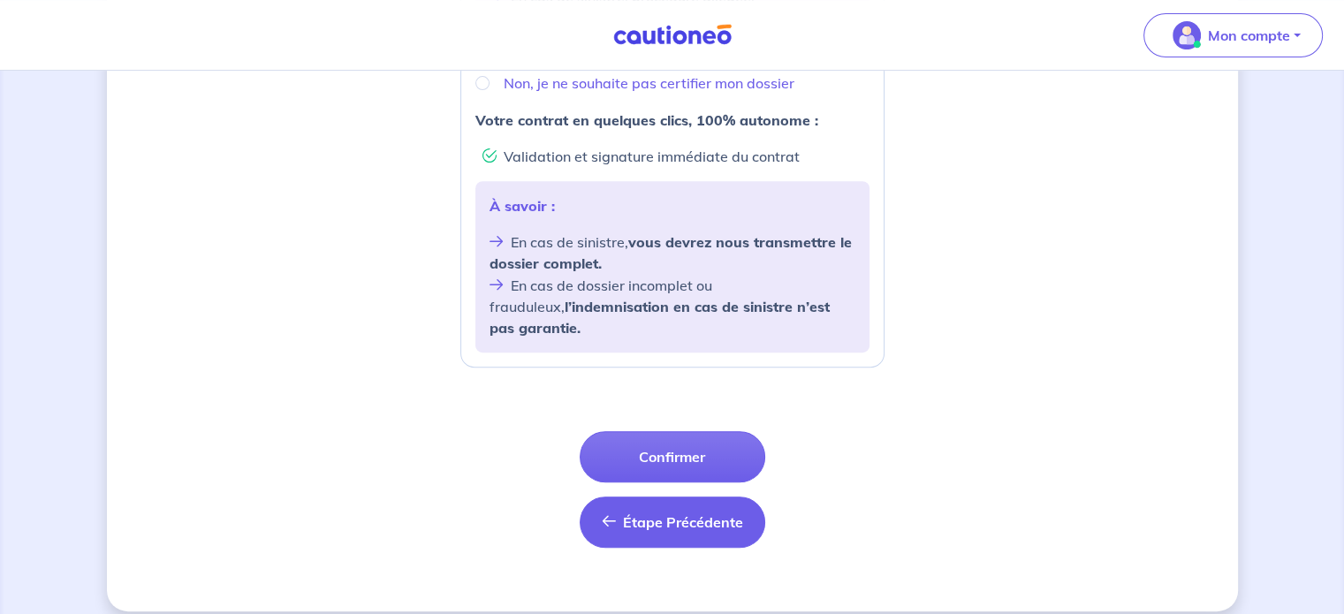
click at [658, 513] on span "Étape Précédente" at bounding box center [683, 522] width 120 height 18
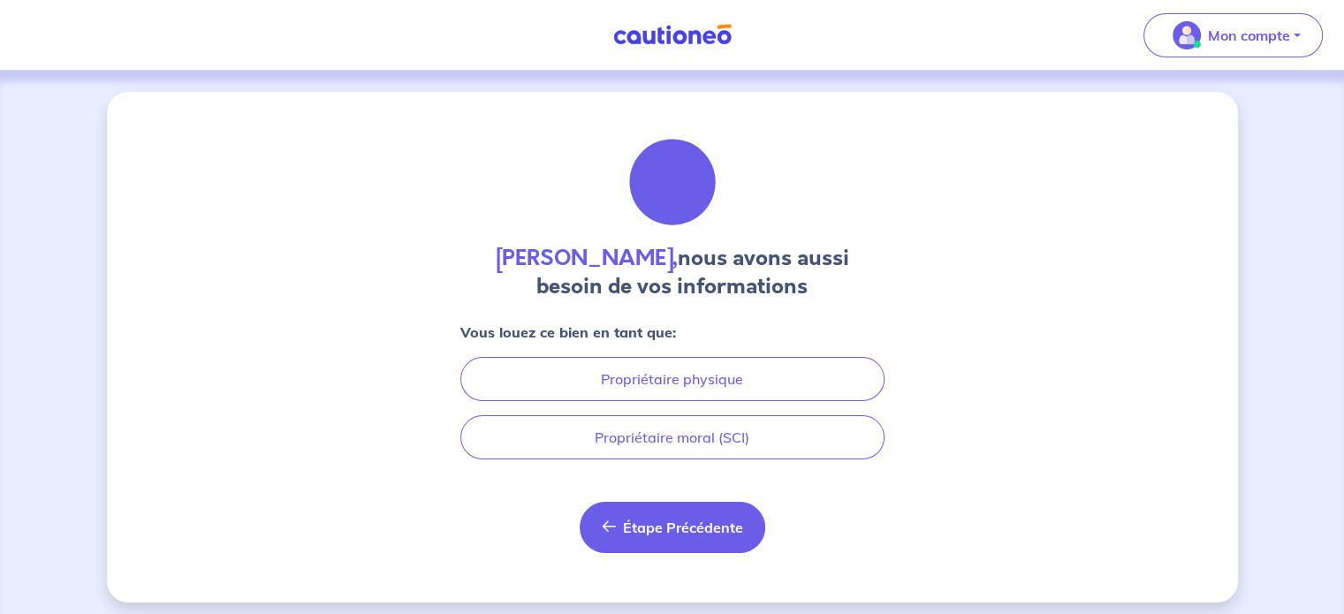
click at [644, 523] on span "Étape Précédente" at bounding box center [683, 528] width 120 height 18
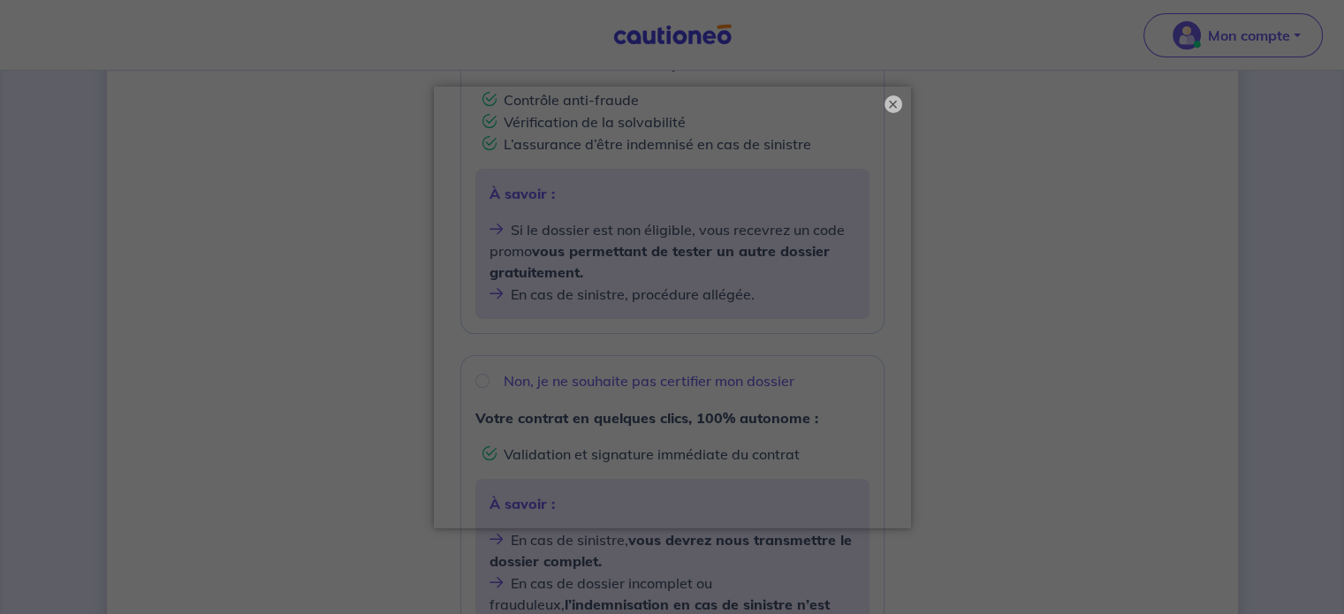
scroll to position [530, 0]
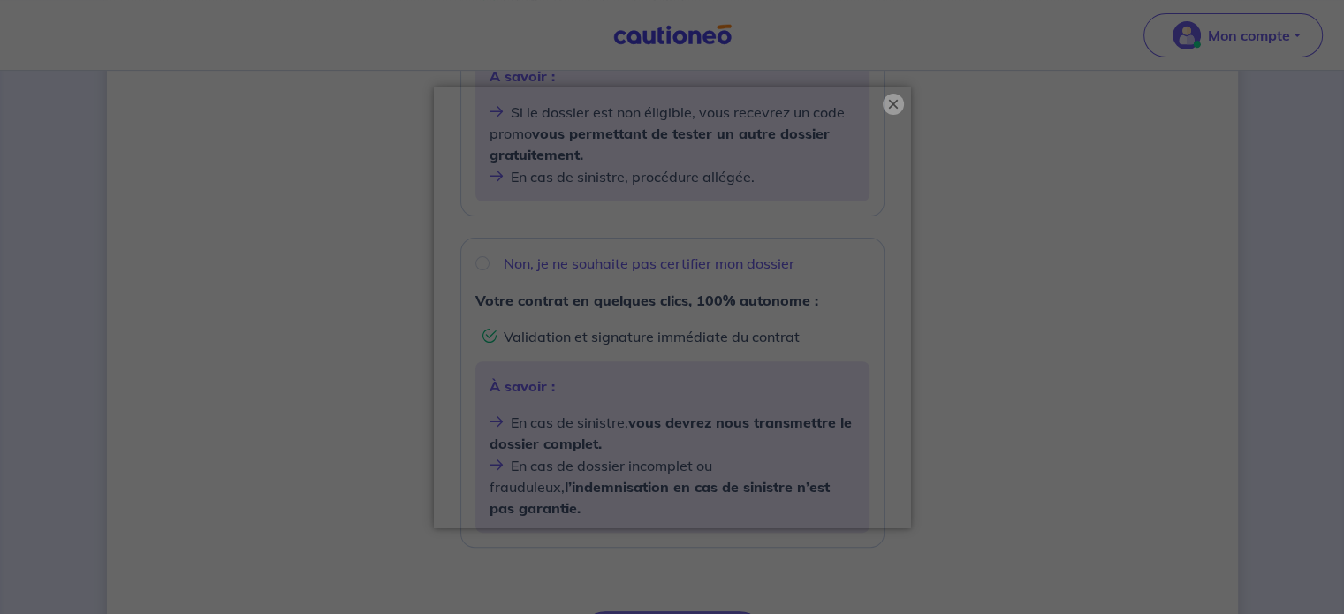
click at [892, 106] on button "×" at bounding box center [893, 104] width 21 height 21
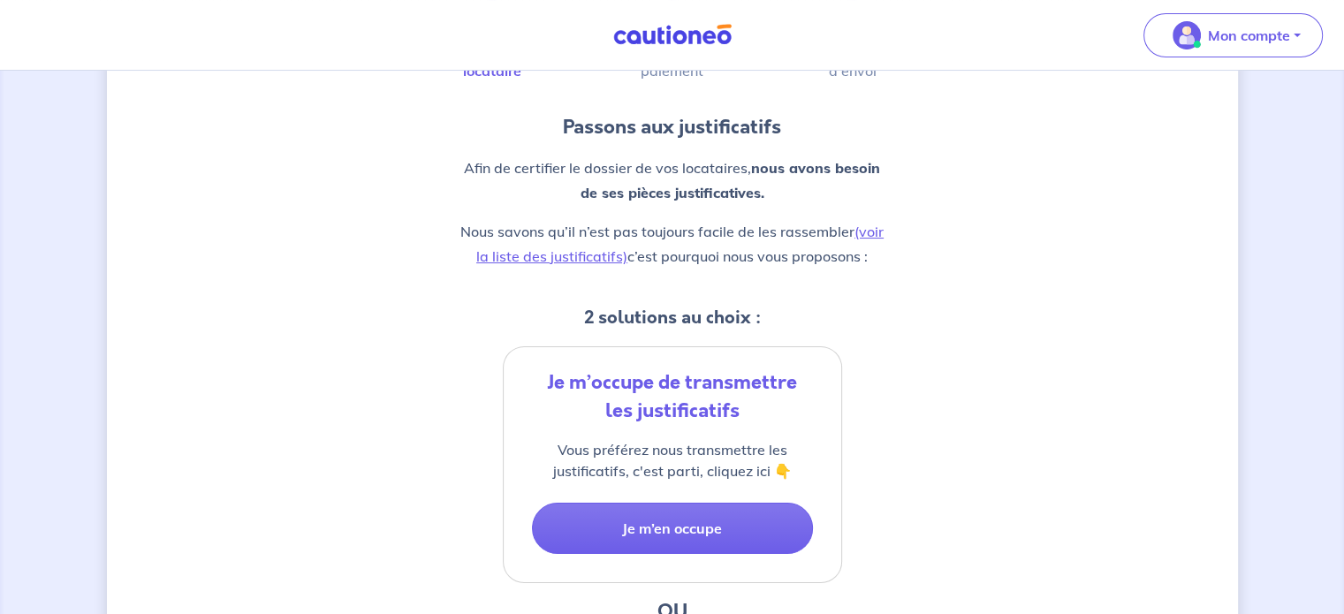
select select "FR"
